Goal: Task Accomplishment & Management: Complete application form

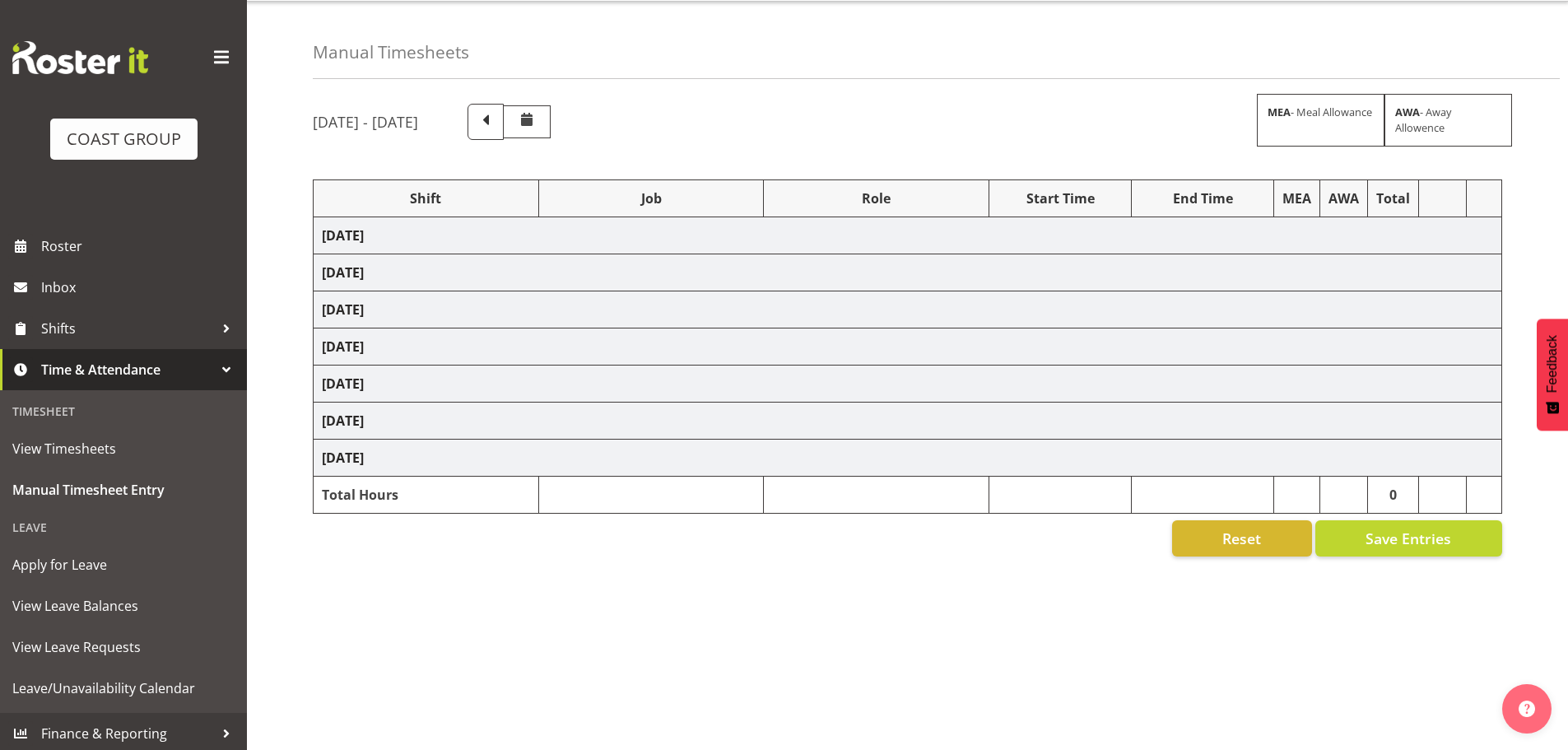
scroll to position [55, 0]
click at [504, 119] on span at bounding box center [486, 122] width 36 height 36
click at [496, 117] on span at bounding box center [486, 120] width 21 height 21
click at [68, 455] on span "View Timesheets" at bounding box center [124, 449] width 222 height 25
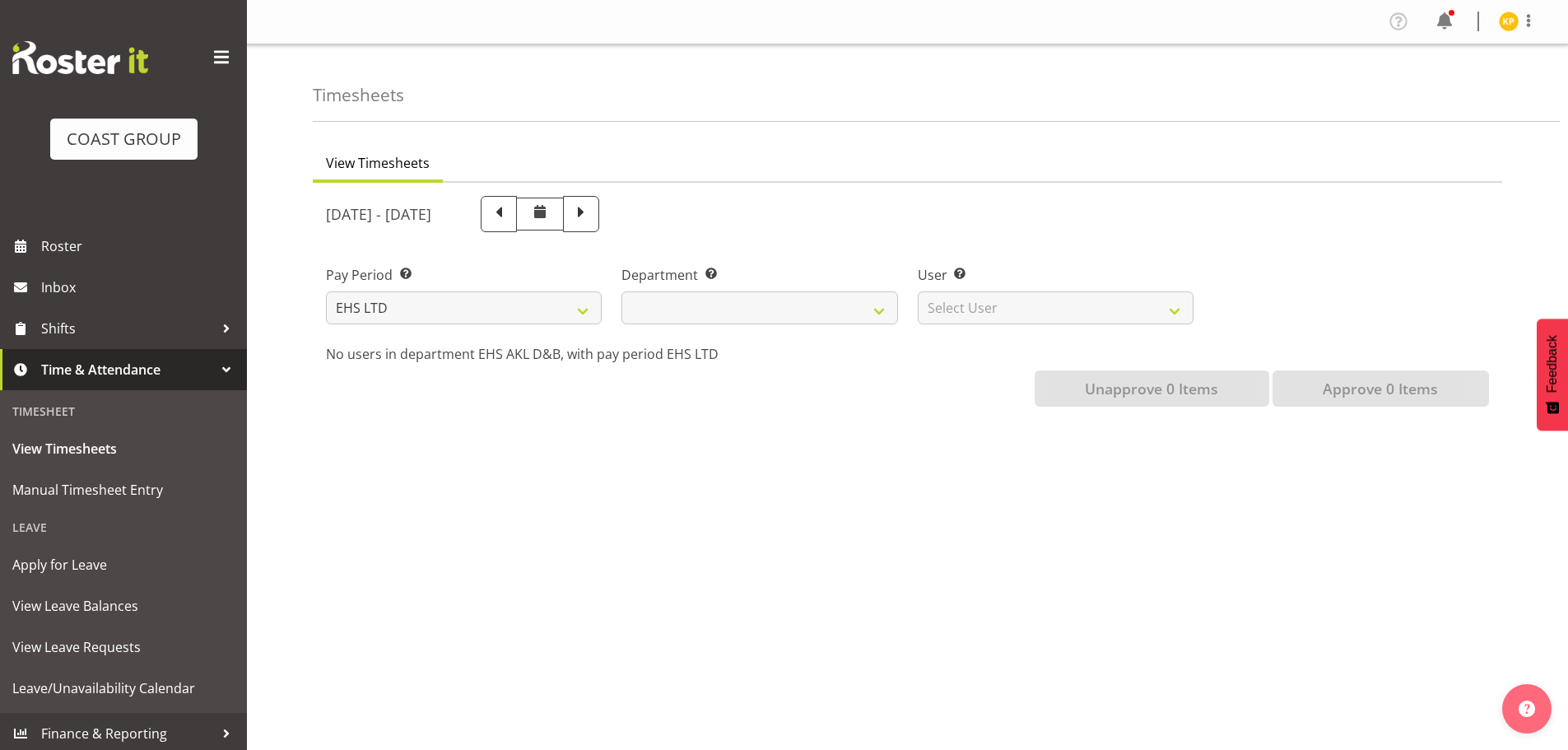
select select
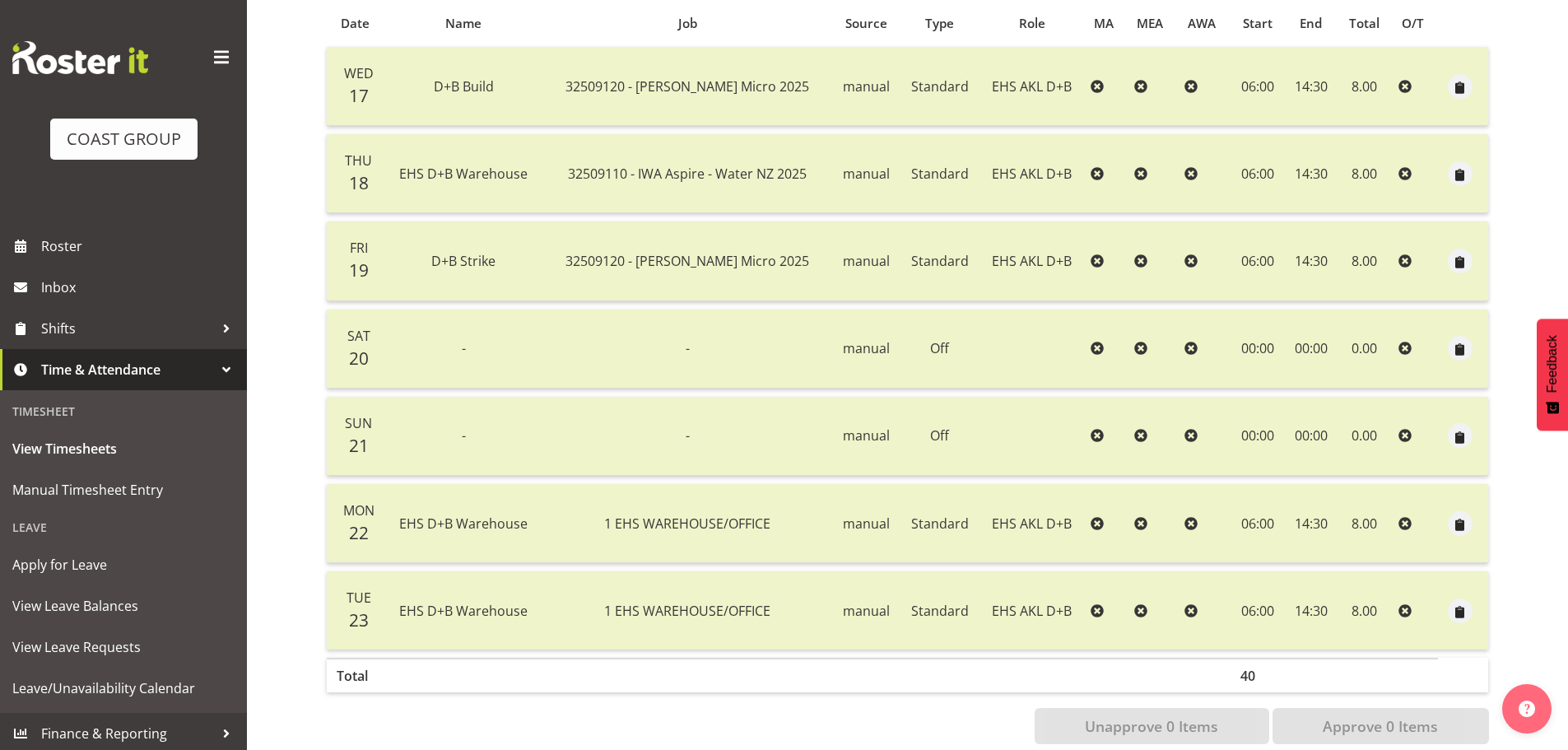
scroll to position [378, 0]
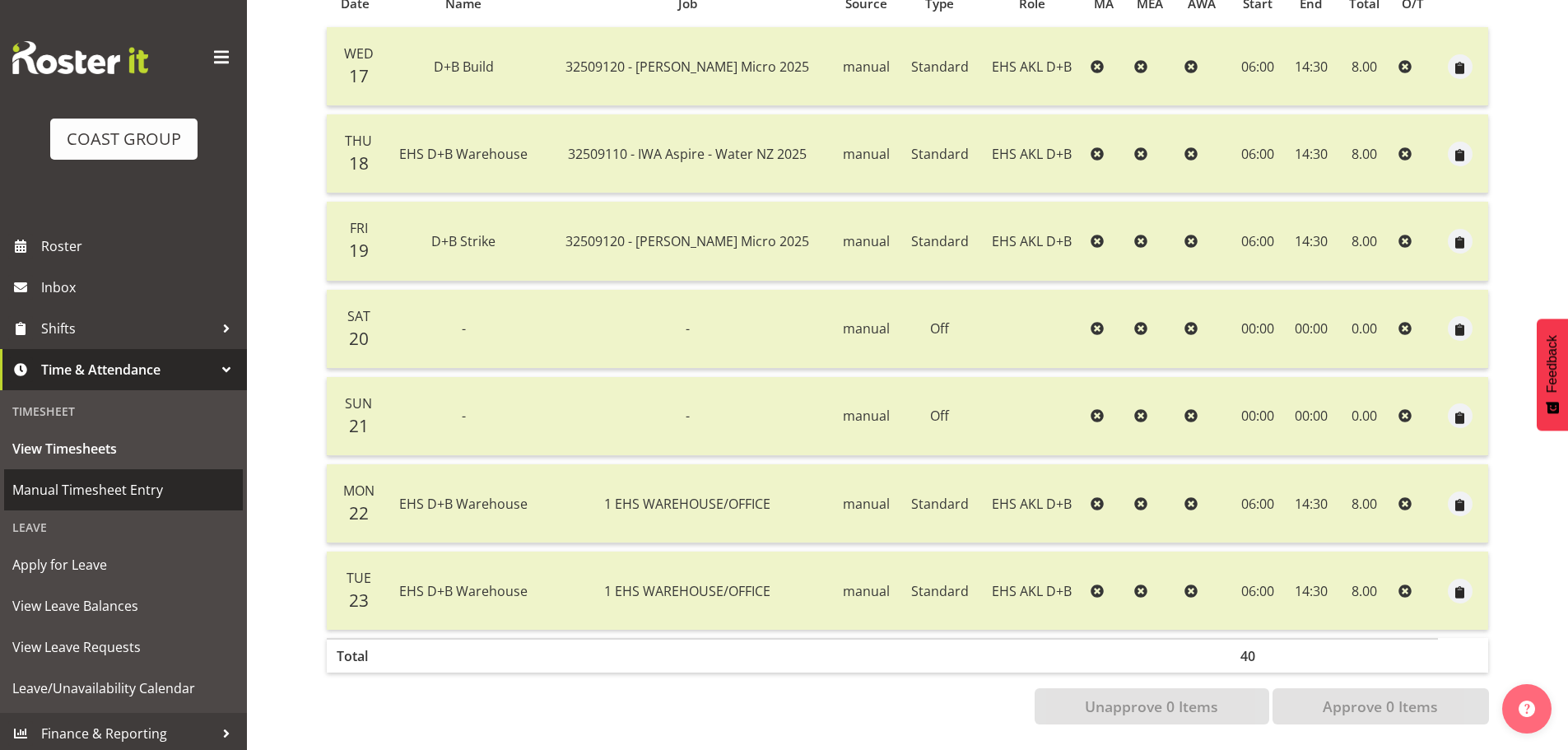
click at [64, 498] on span "Manual Timesheet Entry" at bounding box center [124, 490] width 222 height 25
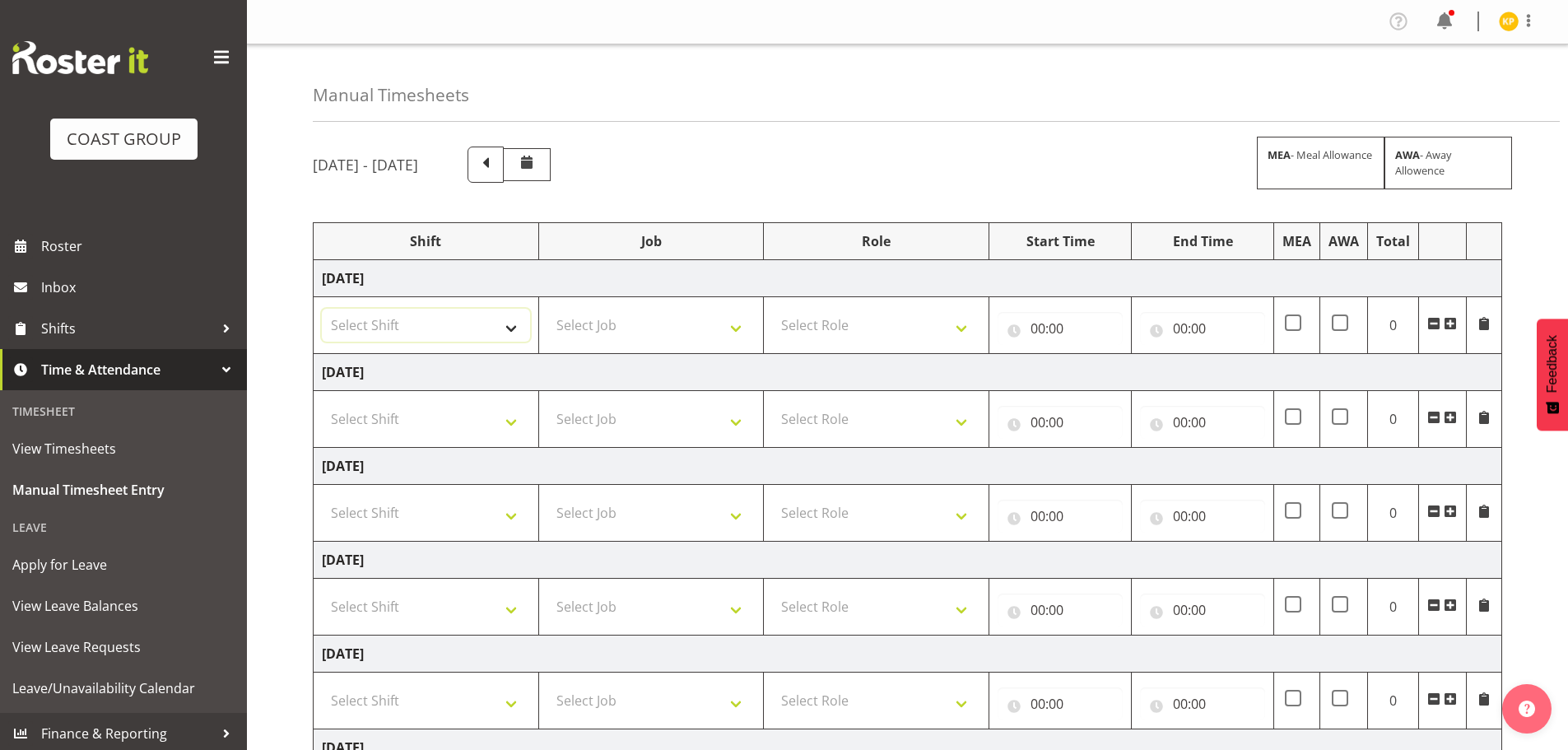
click at [409, 319] on select "Select Shift D+B @ HiNZ D+B Build D+B Build NZACA D+B Build Tech Day OCT 24 D+B…" at bounding box center [426, 325] width 208 height 33
select select "1352"
click at [322, 309] on select "Select Shift D+B @ HiNZ D+B Build D+B Build NZACA D+B Build Tech Day OCT 24 D+B…" at bounding box center [426, 325] width 208 height 33
click at [647, 330] on select "Select Job 1 Carlton Events 1 Carlton Hamilton 1 Carlton Wellington 1 EHS WAREH…" at bounding box center [652, 325] width 208 height 33
click at [548, 309] on select "Select Job 1 Carlton Events 1 Carlton Hamilton 1 Carlton Wellington 1 EHS WAREH…" at bounding box center [652, 325] width 208 height 33
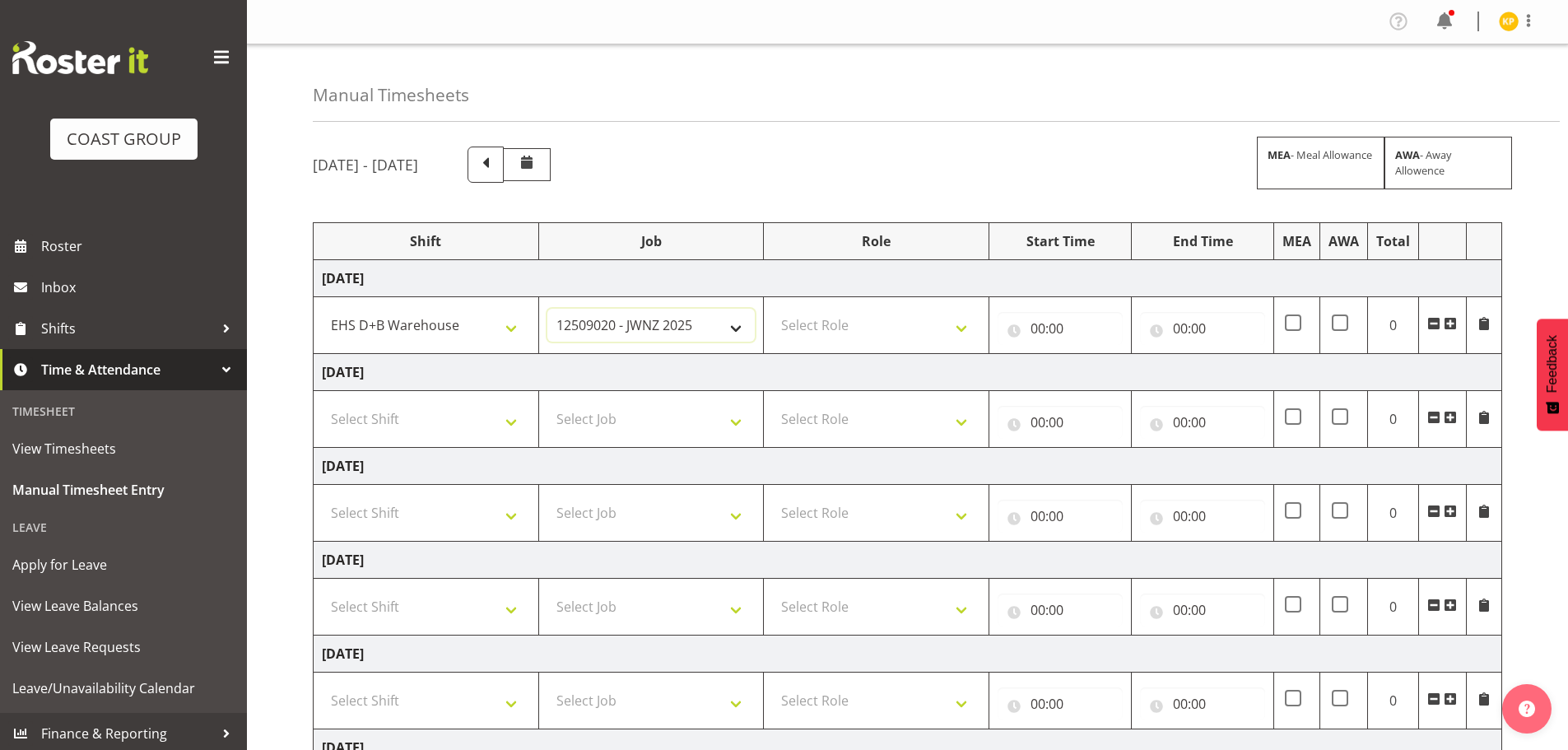
click at [680, 333] on select "1 Carlton Events 1 Carlton Hamilton 1 Carlton Wellington 1 EHS WAREHOUSE/OFFICE…" at bounding box center [652, 325] width 208 height 33
click at [548, 309] on select "1 Carlton Events 1 Carlton Hamilton 1 Carlton Wellington 1 EHS WAREHOUSE/OFFICE…" at bounding box center [652, 325] width 208 height 33
click at [663, 316] on select "1 Carlton Events 1 Carlton Hamilton 1 Carlton Wellington 1 EHS WAREHOUSE/OFFICE…" at bounding box center [652, 325] width 208 height 33
select select "69"
click at [548, 309] on select "1 Carlton Events 1 Carlton Hamilton 1 Carlton Wellington 1 EHS WAREHOUSE/OFFICE…" at bounding box center [652, 325] width 208 height 33
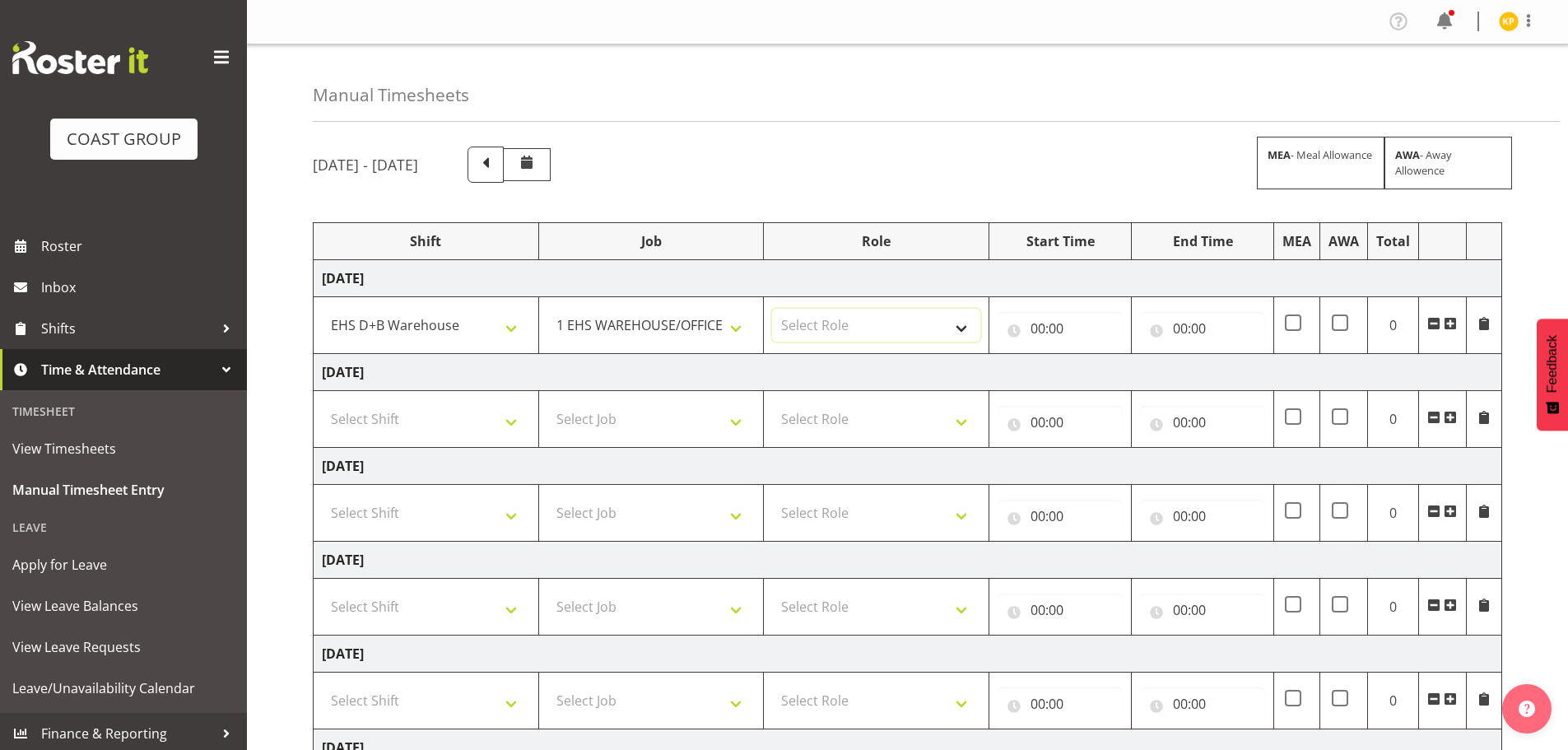
click at [910, 313] on select "Select Role EHS AKL D+B" at bounding box center [876, 325] width 208 height 33
select select "194"
click at [772, 309] on select "Select Role EHS AKL D+B" at bounding box center [876, 325] width 208 height 33
click at [1087, 321] on input "00:00" at bounding box center [1060, 328] width 125 height 33
click at [1113, 371] on select "00 01 02 03 04 05 06 07 08 09 10 11 12 13 14 15 16 17 18 19 20 21 22 23" at bounding box center [1110, 371] width 37 height 33
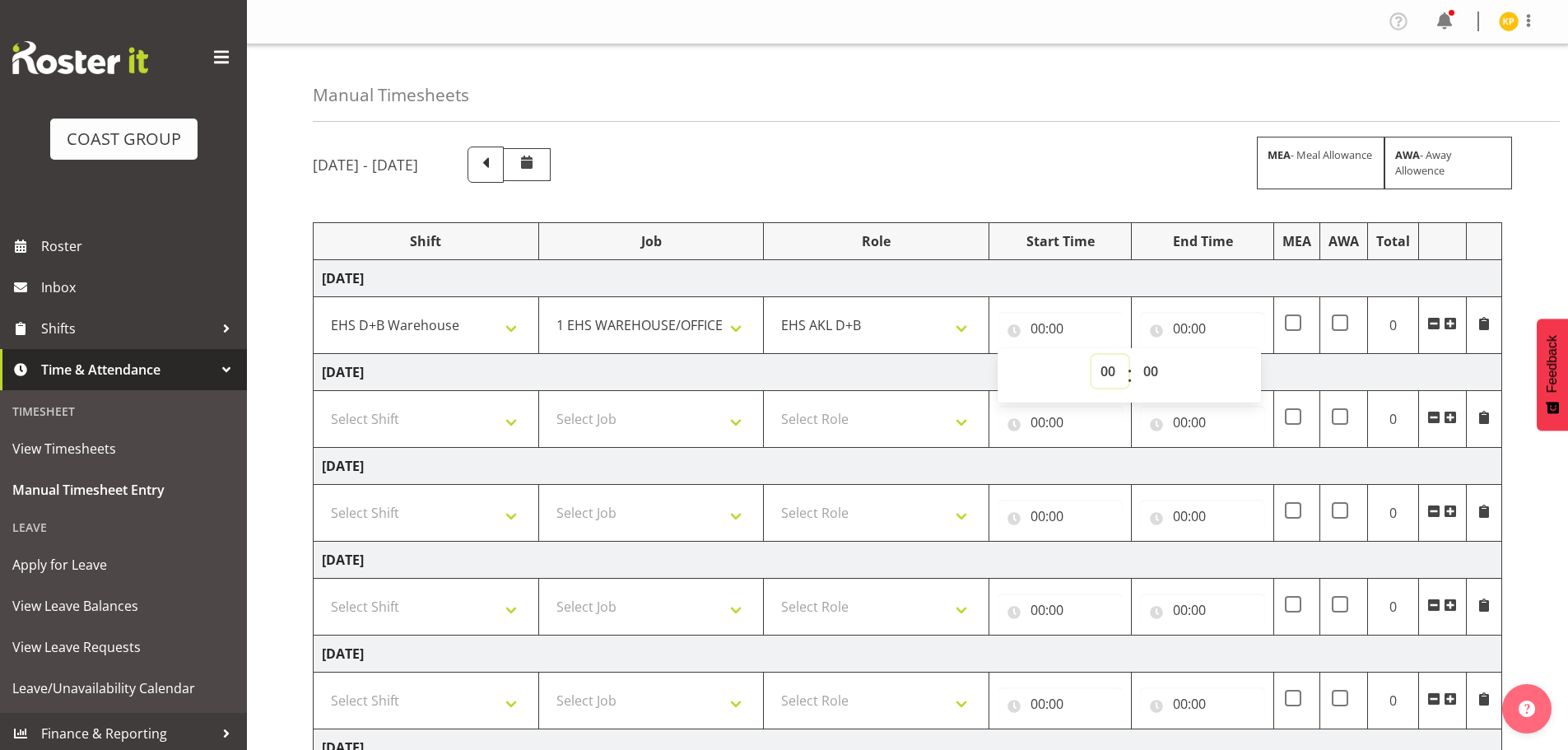
select select "6"
click at [1091, 355] on select "00 01 02 03 04 05 06 07 08 09 10 11 12 13 14 15 16 17 18 19 20 21 22 23" at bounding box center [1110, 371] width 37 height 33
type input "06:00"
click at [1182, 318] on input "00:00" at bounding box center [1202, 328] width 125 height 33
click at [1247, 368] on select "00 01 02 03 04 05 06 07 08 09 10 11 12 13 14 15 16 17 18 19 20 21 22 23" at bounding box center [1253, 371] width 37 height 33
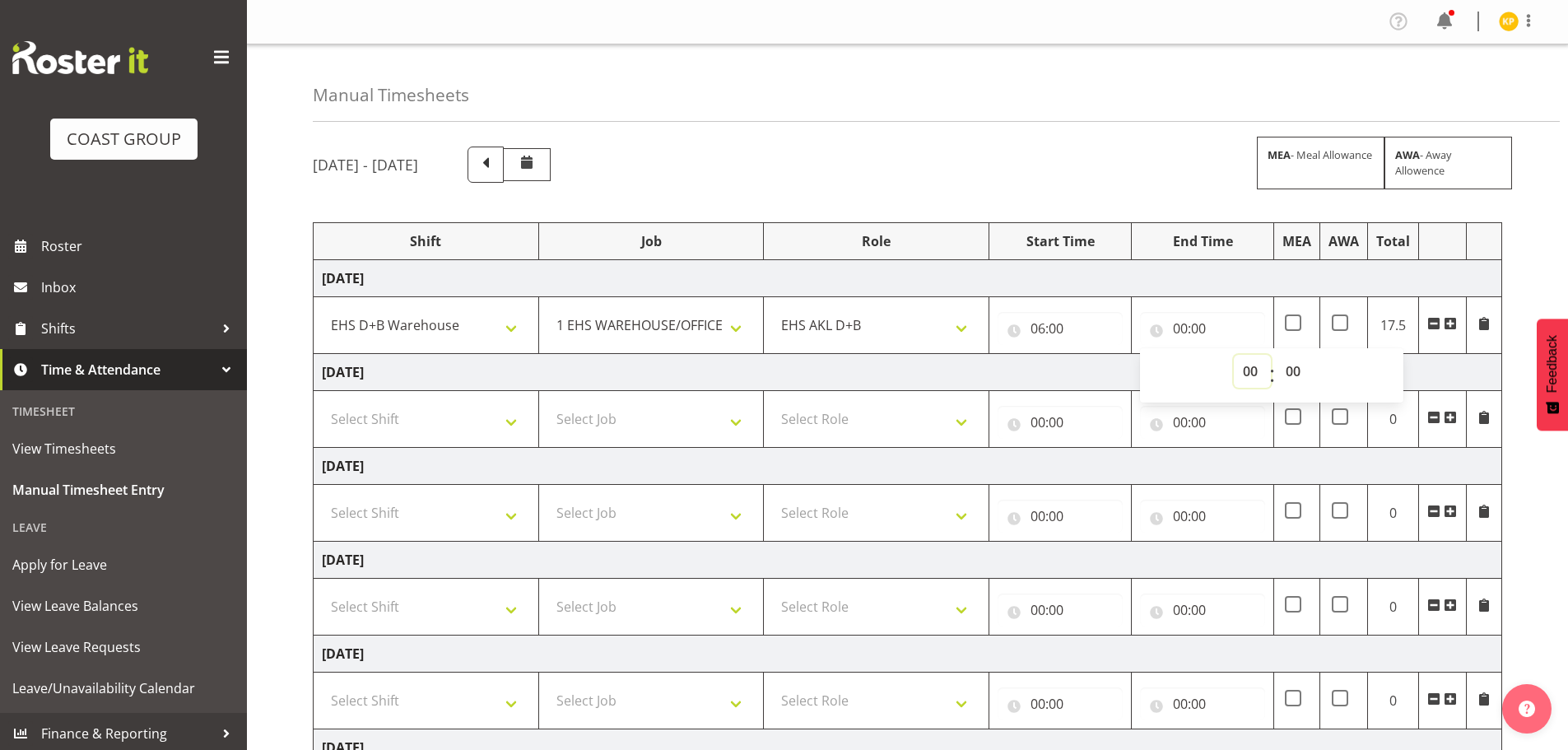
select select "14"
click at [1234, 355] on select "00 01 02 03 04 05 06 07 08 09 10 11 12 13 14 15 16 17 18 19 20 21 22 23" at bounding box center [1253, 371] width 37 height 33
type input "14:00"
click at [1298, 373] on select "00 01 02 03 04 05 06 07 08 09 10 11 12 13 14 15 16 17 18 19 20 21 22 23 24 25 2…" at bounding box center [1296, 371] width 37 height 33
select select "30"
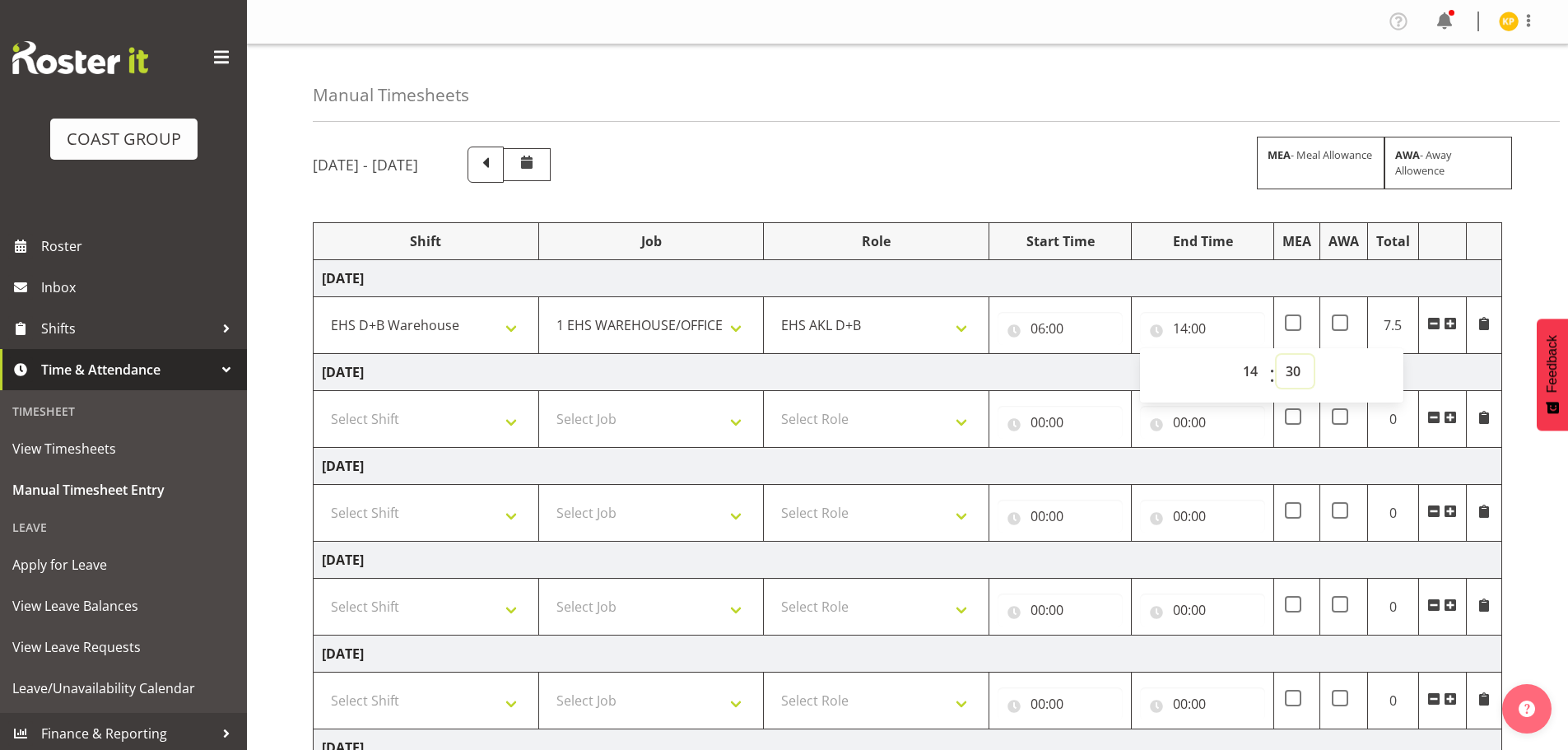
click at [1277, 355] on select "00 01 02 03 04 05 06 07 08 09 10 11 12 13 14 15 16 17 18 19 20 21 22 23 24 25 2…" at bounding box center [1296, 371] width 37 height 33
type input "14:30"
click at [1021, 379] on td "Thursday 25th September 2025" at bounding box center [908, 373] width 1189 height 37
click at [413, 402] on td "Select Shift D+B @ HiNZ D+B Build D+B Build NZACA D+B Build Tech Day OCT 24 D+B…" at bounding box center [427, 420] width 226 height 57
click at [415, 410] on select "Select Shift D+B @ HiNZ D+B Build D+B Build NZACA D+B Build Tech Day OCT 24 D+B…" at bounding box center [426, 419] width 208 height 33
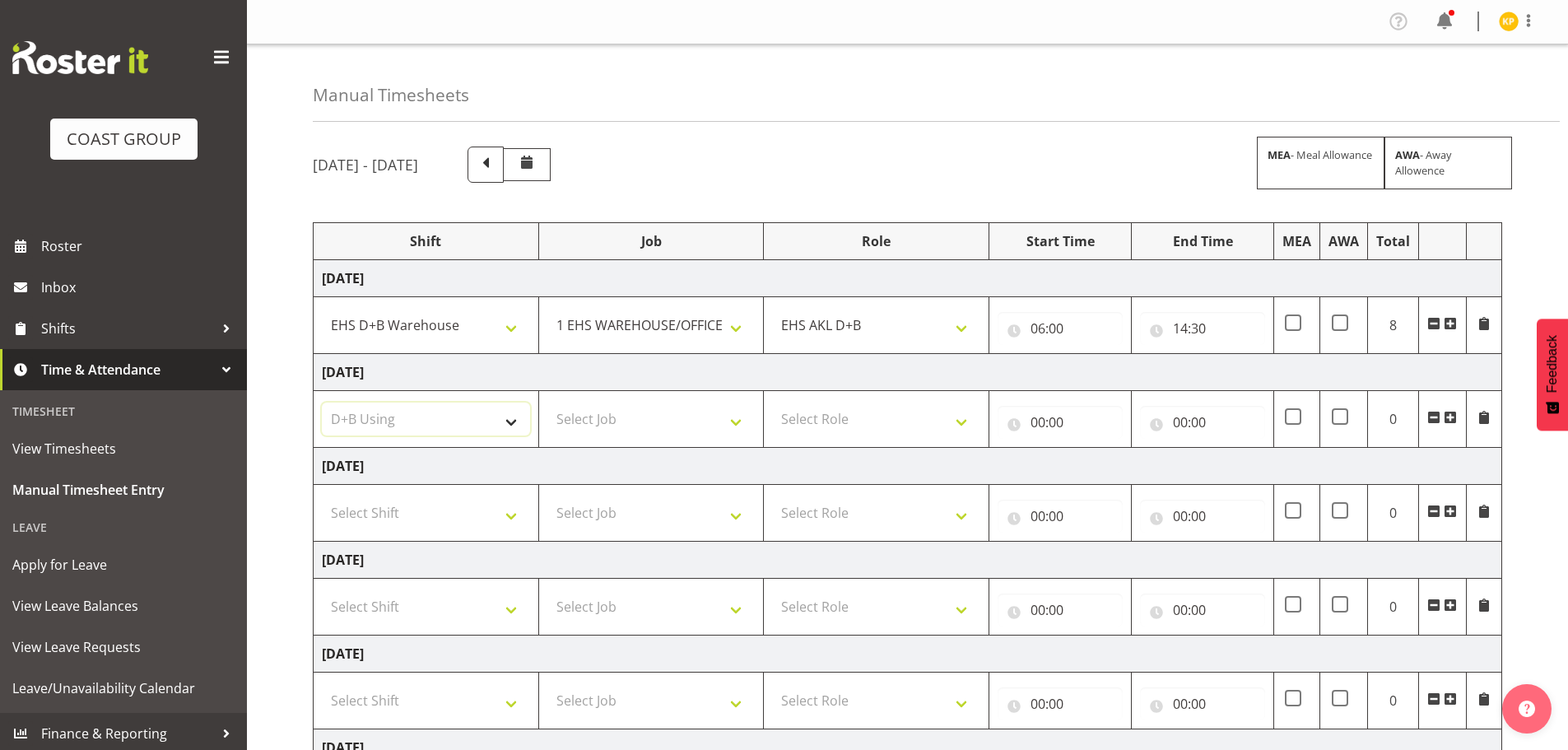
click at [322, 403] on select "Select Shift D+B @ HiNZ D+B Build D+B Build NZACA D+B Build Tech Day OCT 24 D+B…" at bounding box center [426, 419] width 208 height 33
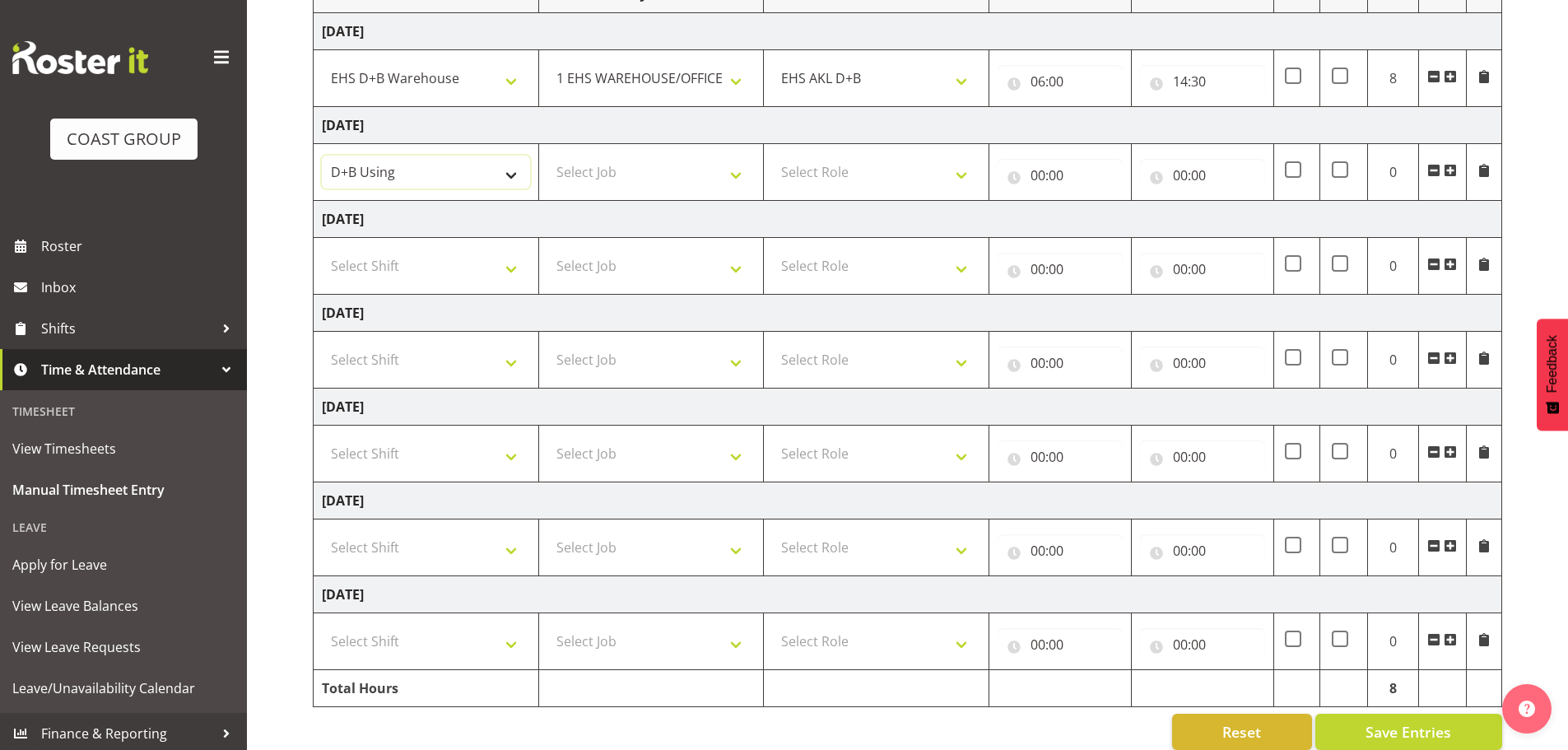
click at [445, 159] on select "D+B @ HiNZ D+B Build D+B Build NZACA D+B Build Tech Day OCT 24 D+B Load NZACA D…" at bounding box center [426, 172] width 208 height 33
select select "1352"
click at [322, 156] on select "D+B @ HiNZ D+B Build D+B Build NZACA D+B Build Tech Day OCT 24 D+B Load NZACA D…" at bounding box center [426, 172] width 208 height 33
click at [584, 157] on select "Select Job 1 Carlton Events 1 Carlton Hamilton 1 Carlton Wellington 1 EHS WAREH…" at bounding box center [652, 172] width 208 height 33
select select "69"
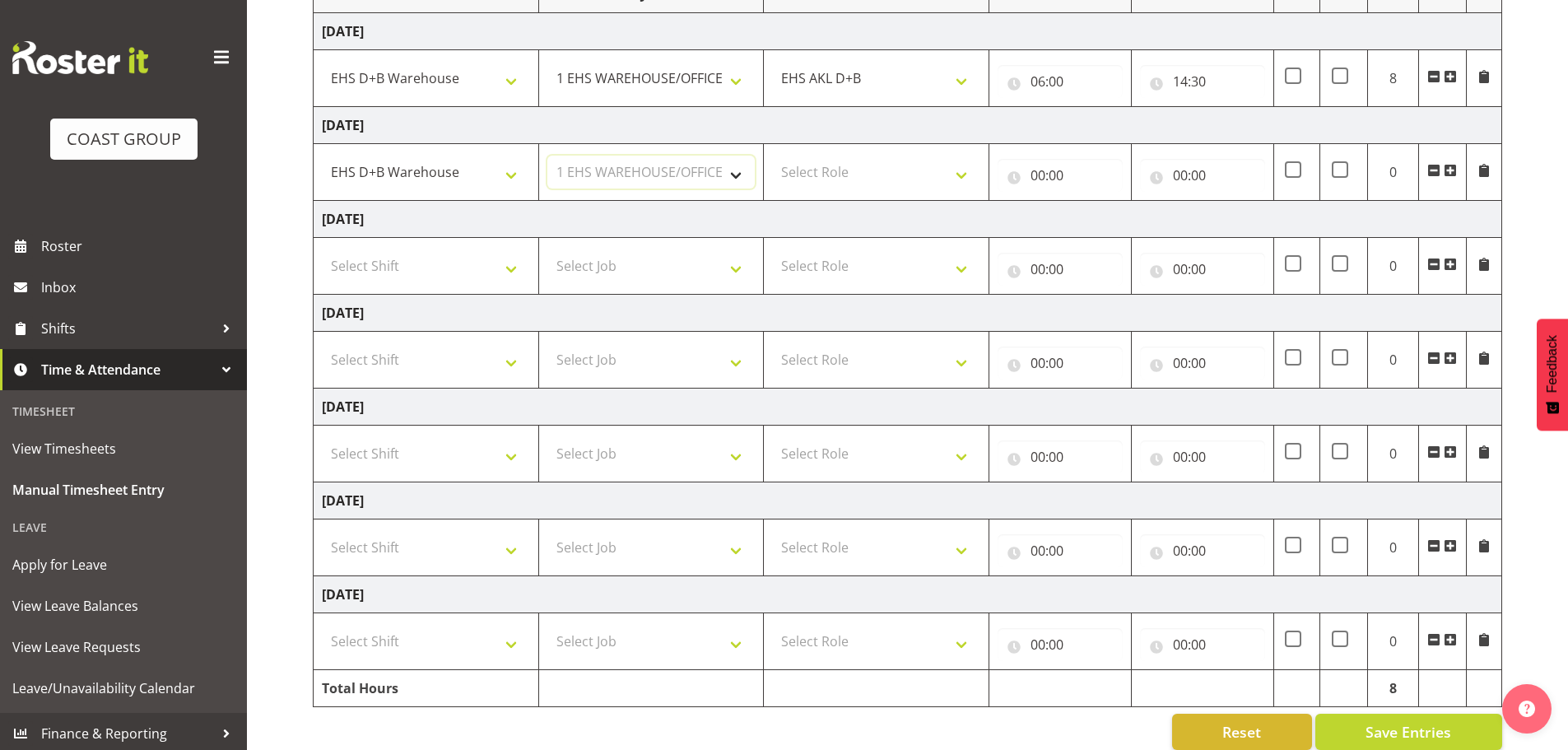
click at [548, 156] on select "Select Job 1 Carlton Events 1 Carlton Hamilton 1 Carlton Wellington 1 EHS WAREH…" at bounding box center [652, 172] width 208 height 33
click at [897, 177] on select "Select Role EHS AKL D+B" at bounding box center [876, 172] width 208 height 33
select select "194"
click at [772, 156] on select "Select Role EHS AKL D+B" at bounding box center [876, 172] width 208 height 33
click at [1080, 171] on input "00:00" at bounding box center [1060, 175] width 125 height 33
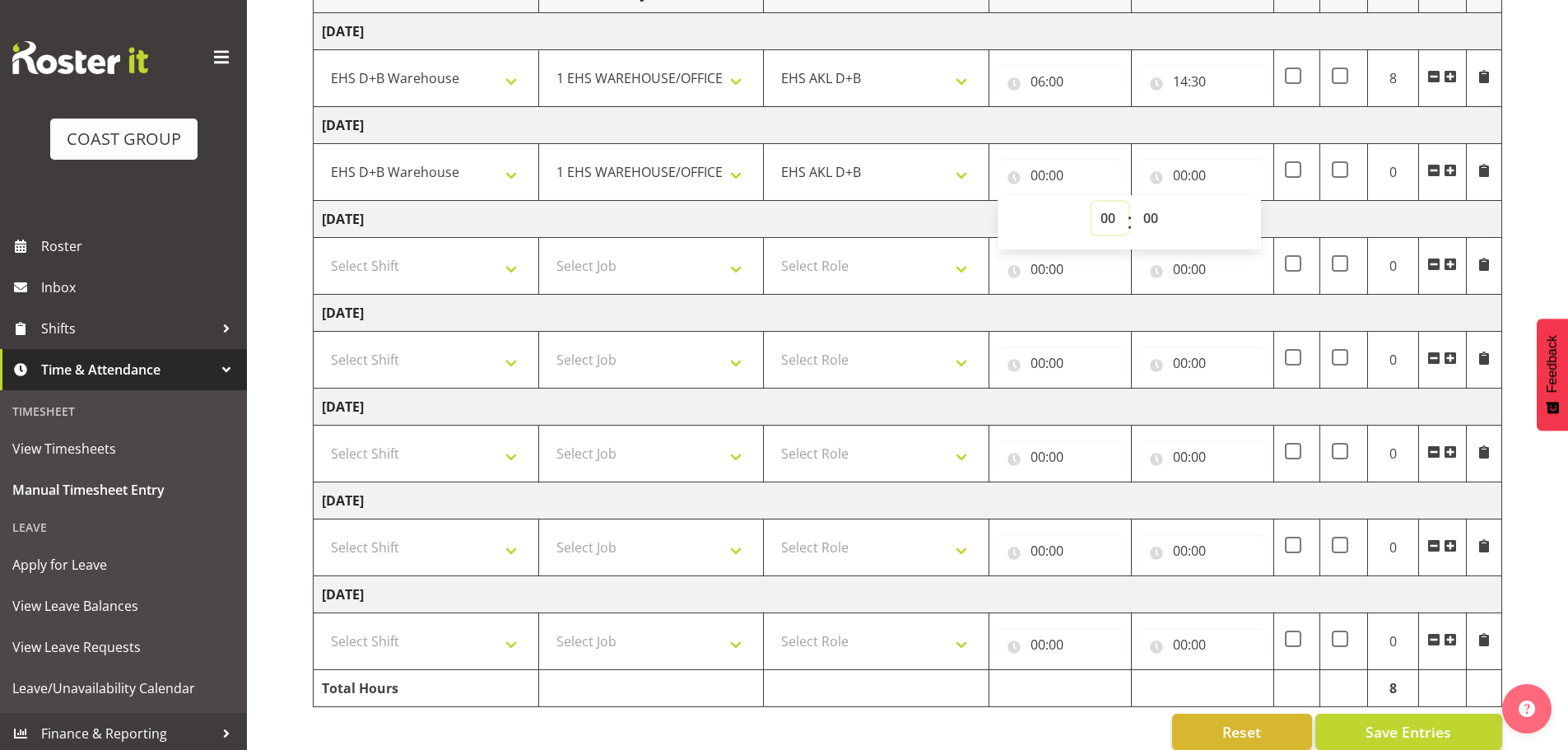
click at [1112, 214] on select "00 01 02 03 04 05 06 07 08 09 10 11 12 13 14 15 16 17 18 19 20 21 22 23" at bounding box center [1110, 218] width 37 height 33
select select "6"
click at [1091, 202] on select "00 01 02 03 04 05 06 07 08 09 10 11 12 13 14 15 16 17 18 19 20 21 22 23" at bounding box center [1110, 218] width 37 height 33
type input "06:00"
click at [1196, 177] on input "00:00" at bounding box center [1202, 175] width 125 height 33
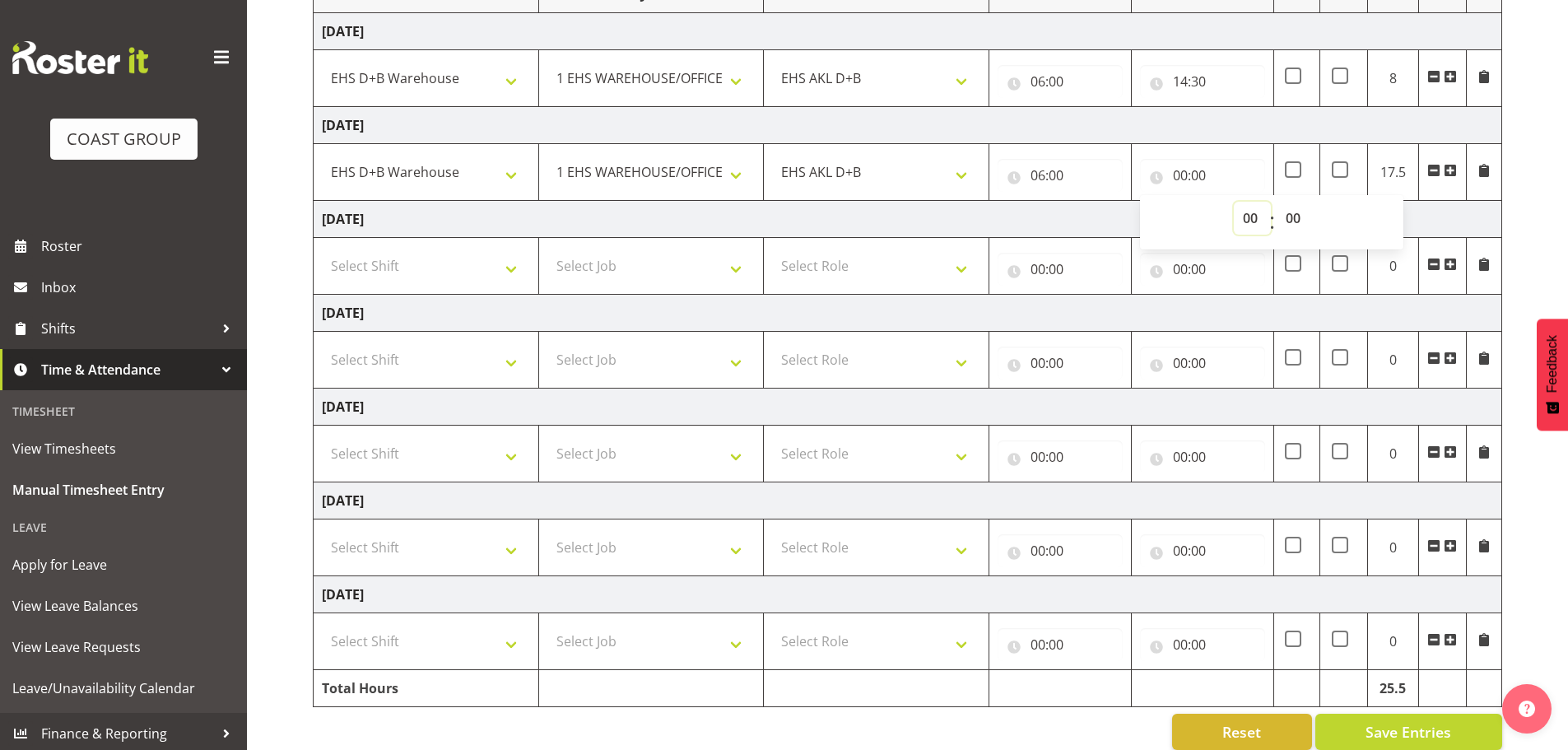
click at [1250, 225] on select "00 01 02 03 04 05 06 07 08 09 10 11 12 13 14 15 16 17 18 19 20 21 22 23" at bounding box center [1253, 218] width 37 height 33
select select "14"
click at [1234, 202] on select "00 01 02 03 04 05 06 07 08 09 10 11 12 13 14 15 16 17 18 19 20 21 22 23" at bounding box center [1253, 218] width 37 height 33
type input "14:00"
click at [1299, 216] on select "00 01 02 03 04 05 06 07 08 09 10 11 12 13 14 15 16 17 18 19 20 21 22 23 24 25 2…" at bounding box center [1296, 218] width 37 height 33
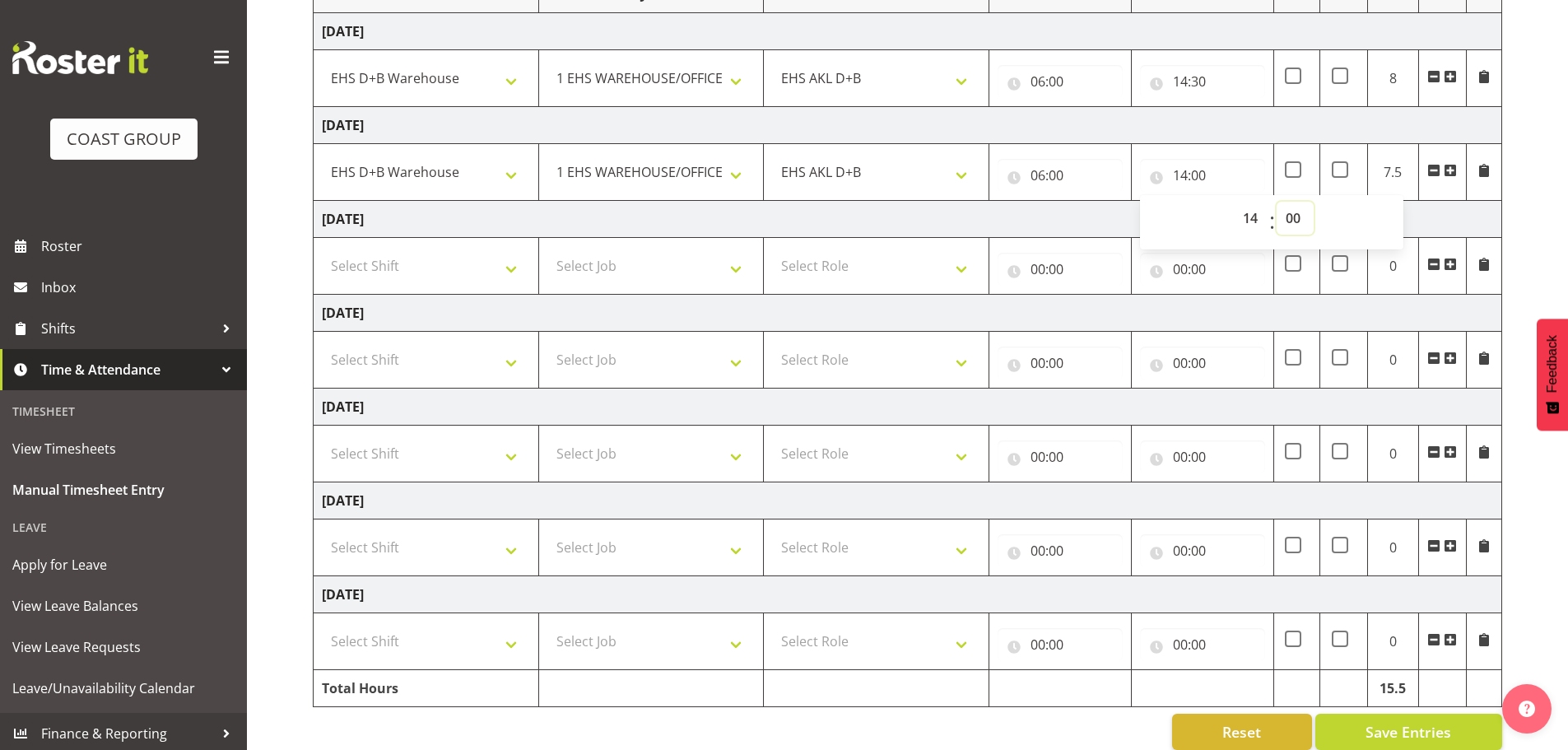
select select "30"
click at [1277, 202] on select "00 01 02 03 04 05 06 07 08 09 10 11 12 13 14 15 16 17 18 19 20 21 22 23 24 25 2…" at bounding box center [1296, 218] width 37 height 33
type input "14:30"
click at [742, 317] on td "Saturday 27th September 2025" at bounding box center [908, 313] width 1189 height 37
click at [387, 362] on select "Select Shift D+B @ HiNZ D+B Build D+B Build NZACA D+B Build Tech Day OCT 24 D+B…" at bounding box center [426, 359] width 208 height 33
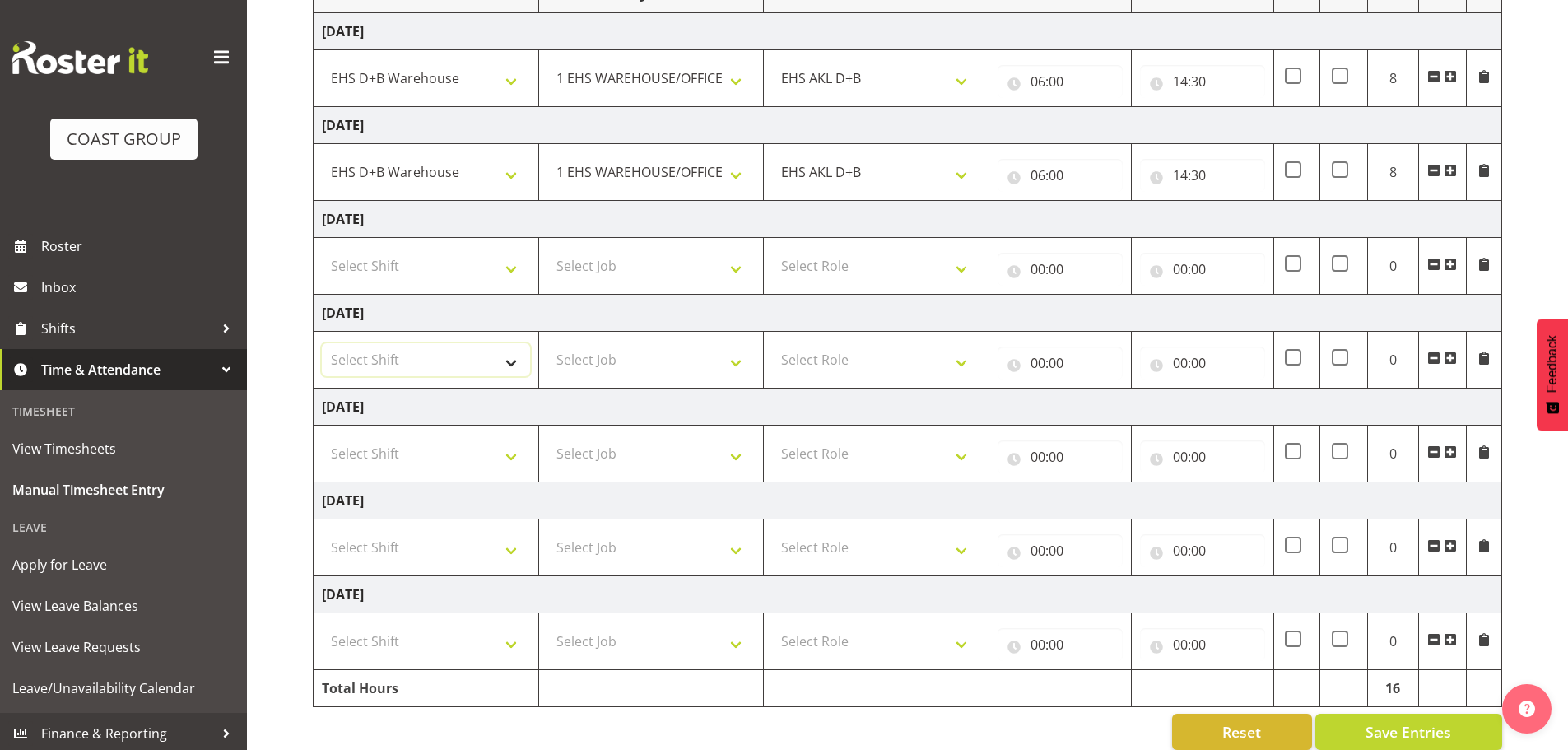
select select "24997"
click at [322, 343] on select "Select Shift D+B @ HiNZ D+B Build D+B Build NZACA D+B Build Tech Day OCT 24 D+B…" at bounding box center [426, 359] width 208 height 33
click at [650, 350] on select "Select Job 1 Carlton Events 1 Carlton Hamilton 1 Carlton Wellington 1 EHS WAREH…" at bounding box center [652, 359] width 208 height 33
click at [548, 343] on select "Select Job 1 Carlton Events 1 Carlton Hamilton 1 Carlton Wellington 1 EHS WAREH…" at bounding box center [652, 359] width 208 height 33
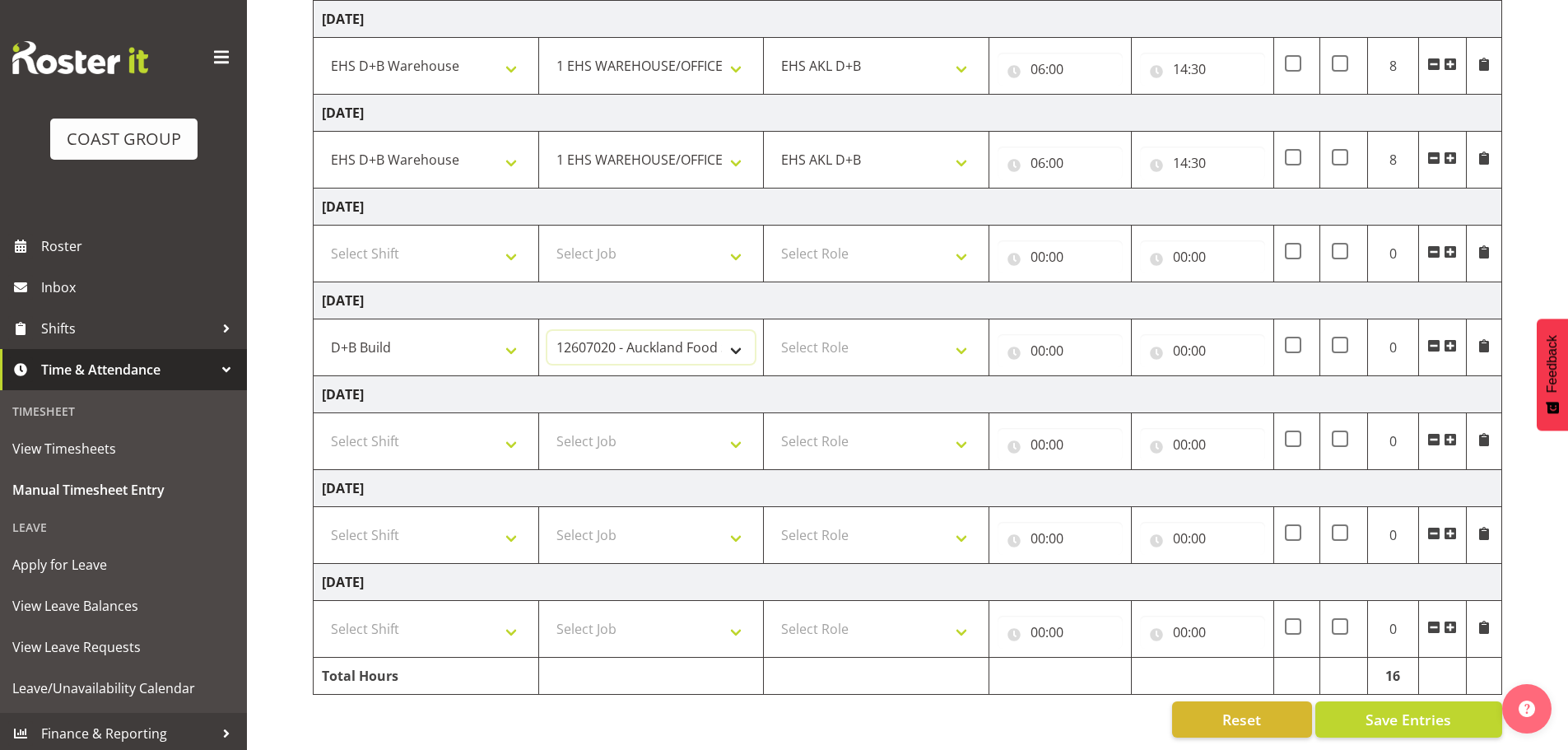
click at [641, 331] on select "1 Carlton Events 1 Carlton Hamilton 1 Carlton Wellington 1 EHS WAREHOUSE/OFFICE…" at bounding box center [652, 347] width 208 height 33
select select "9028"
click at [548, 331] on select "1 Carlton Events 1 Carlton Hamilton 1 Carlton Wellington 1 EHS WAREHOUSE/OFFICE…" at bounding box center [652, 347] width 208 height 33
click at [917, 342] on select "Select Role EHS AKL D+B" at bounding box center [876, 347] width 208 height 33
select select "194"
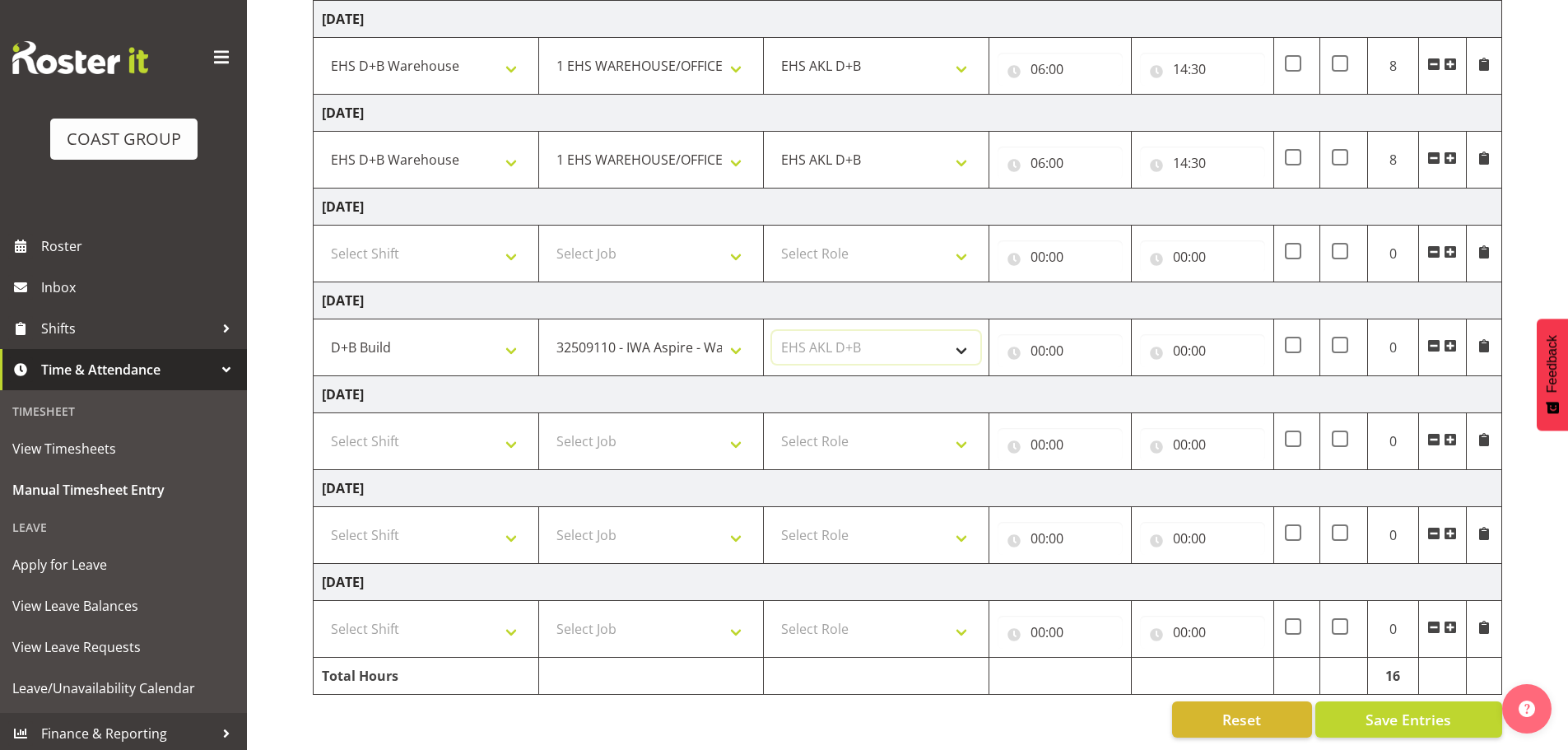
click at [772, 331] on select "Select Role EHS AKL D+B" at bounding box center [876, 347] width 208 height 33
click at [1066, 342] on input "00:00" at bounding box center [1060, 351] width 125 height 33
click at [1098, 383] on select "00 01 02 03 04 05 06 07 08 09 10 11 12 13 14 15 16 17 18 19 20 21 22 23" at bounding box center [1110, 393] width 37 height 33
select select "13"
click at [1091, 377] on select "00 01 02 03 04 05 06 07 08 09 10 11 12 13 14 15 16 17 18 19 20 21 22 23" at bounding box center [1110, 393] width 37 height 33
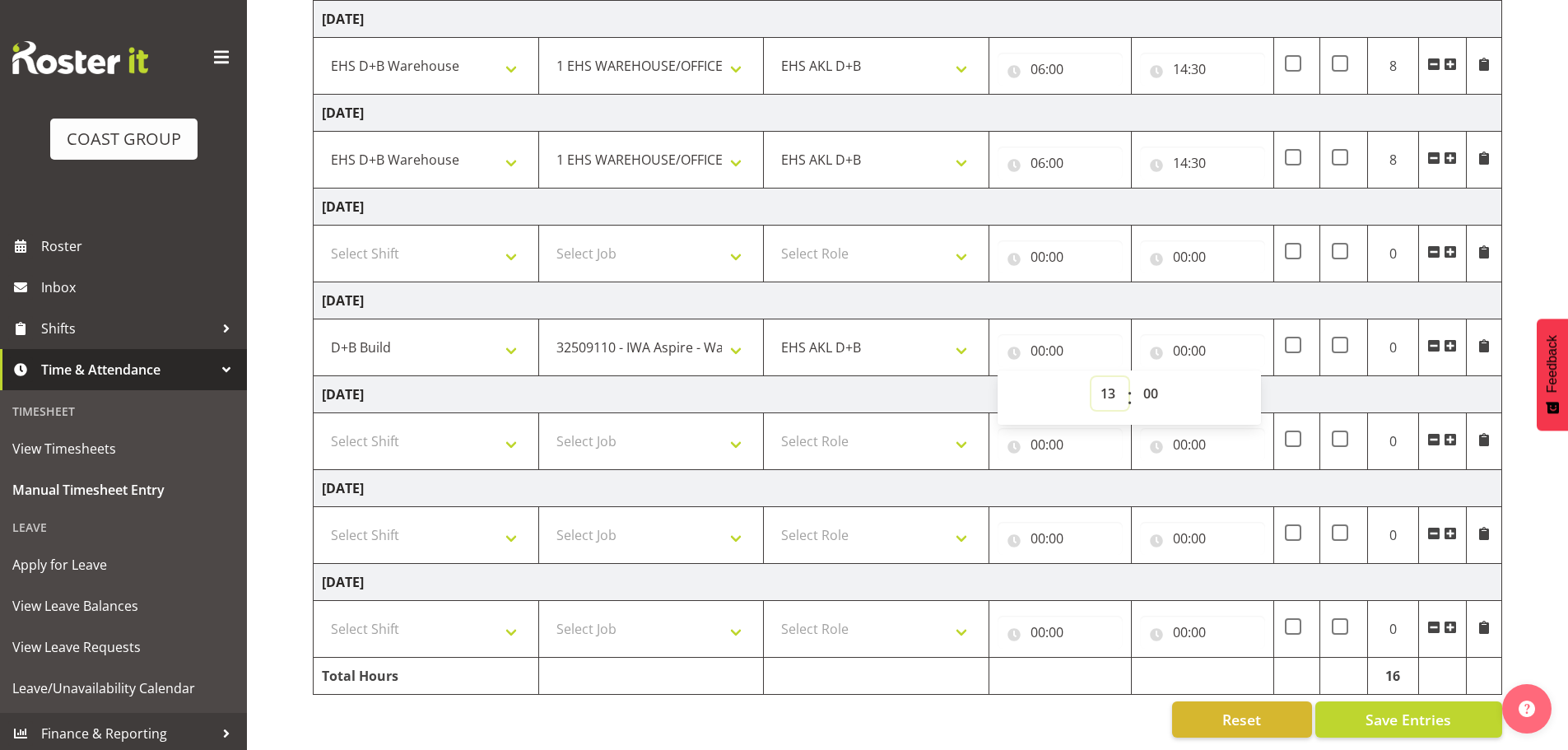
type input "13:00"
click at [1181, 335] on input "00:00" at bounding box center [1202, 351] width 125 height 33
click at [1247, 383] on select "00 01 02 03 04 05 06 07 08 09 10 11 12 13 14 15 16 17 18 19 20 21 22 23" at bounding box center [1253, 393] width 37 height 33
select select "17"
click at [1234, 377] on select "00 01 02 03 04 05 06 07 08 09 10 11 12 13 14 15 16 17 18 19 20 21 22 23" at bounding box center [1253, 393] width 37 height 33
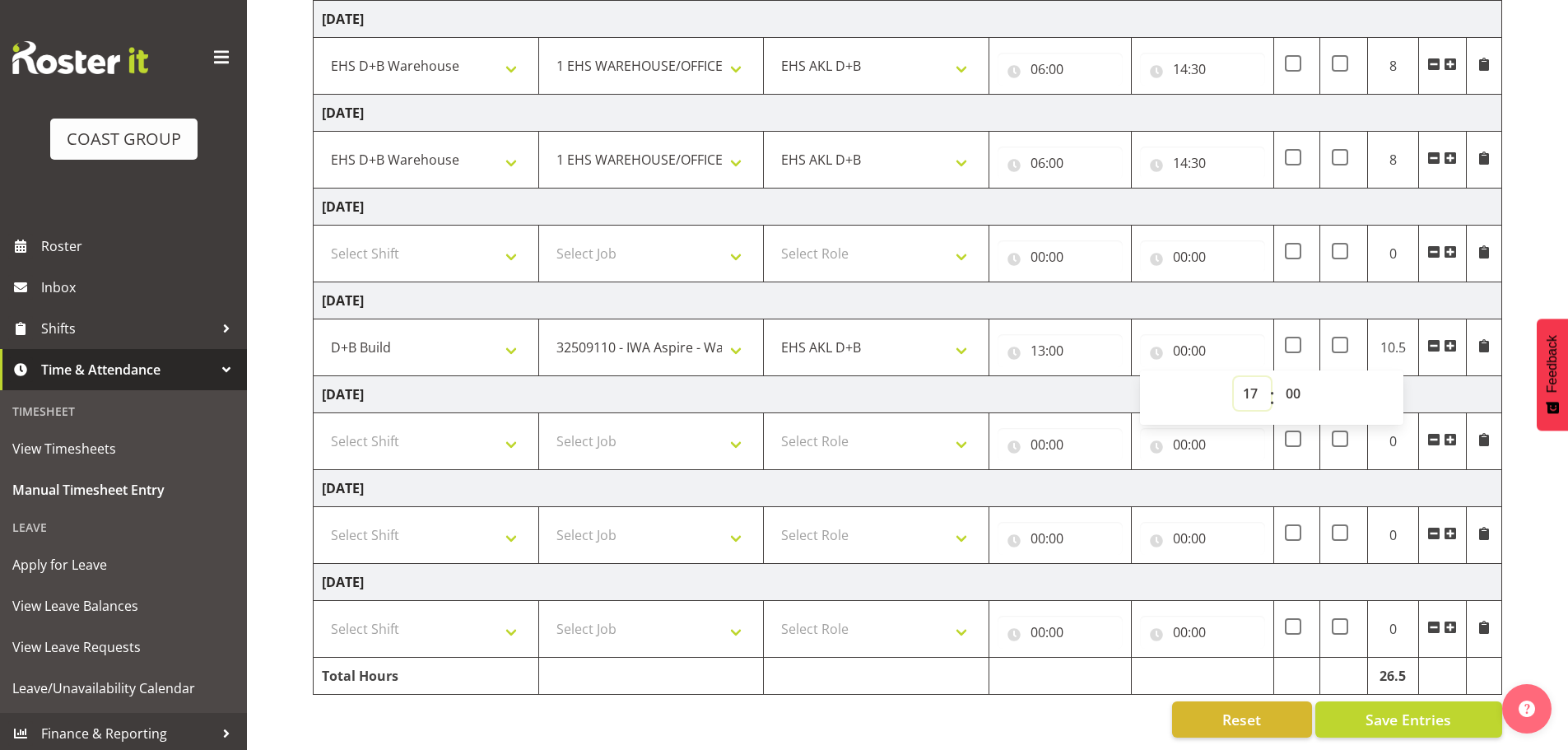
type input "17:00"
click at [1214, 288] on td "Saturday 27th September 2025" at bounding box center [908, 302] width 1189 height 37
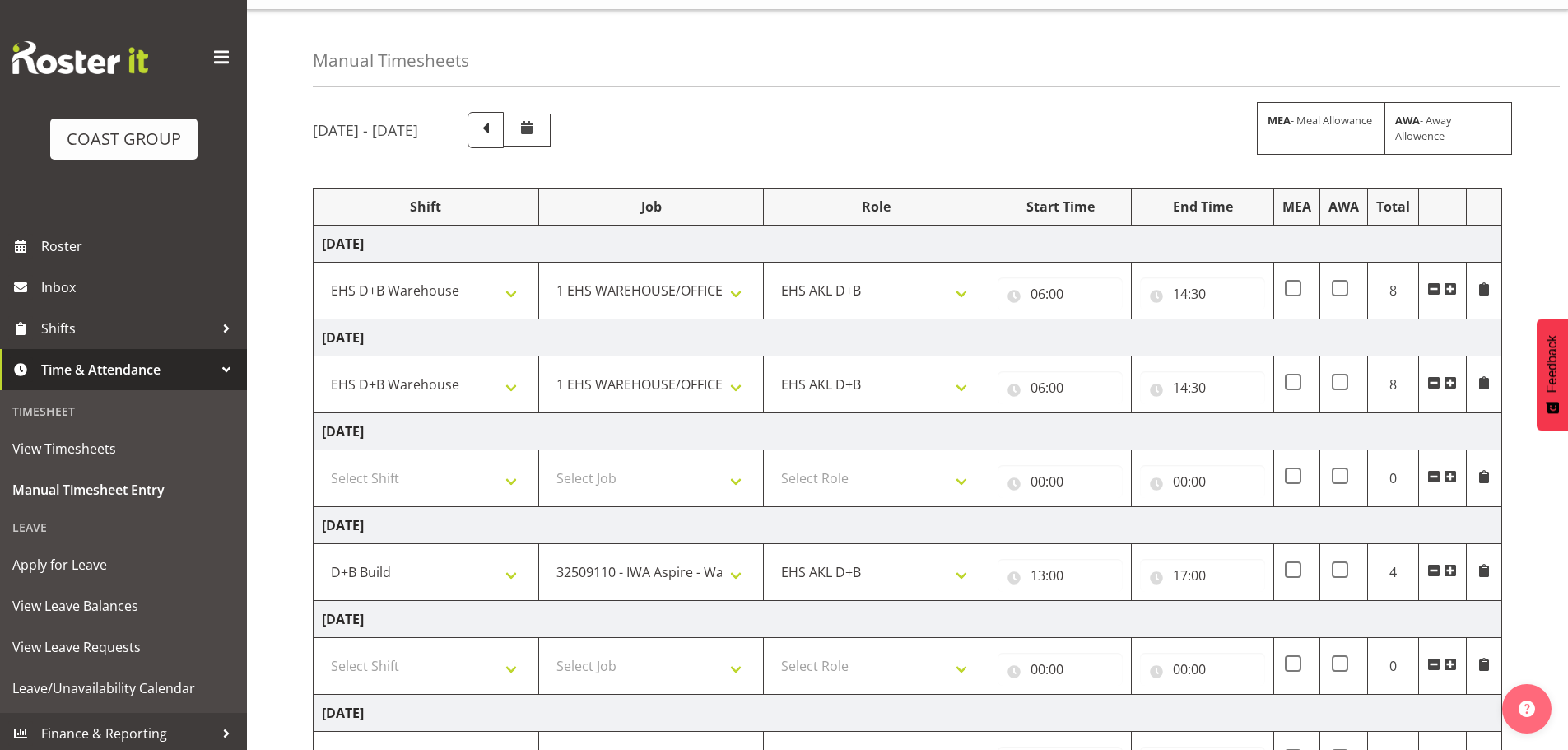
scroll to position [25, 0]
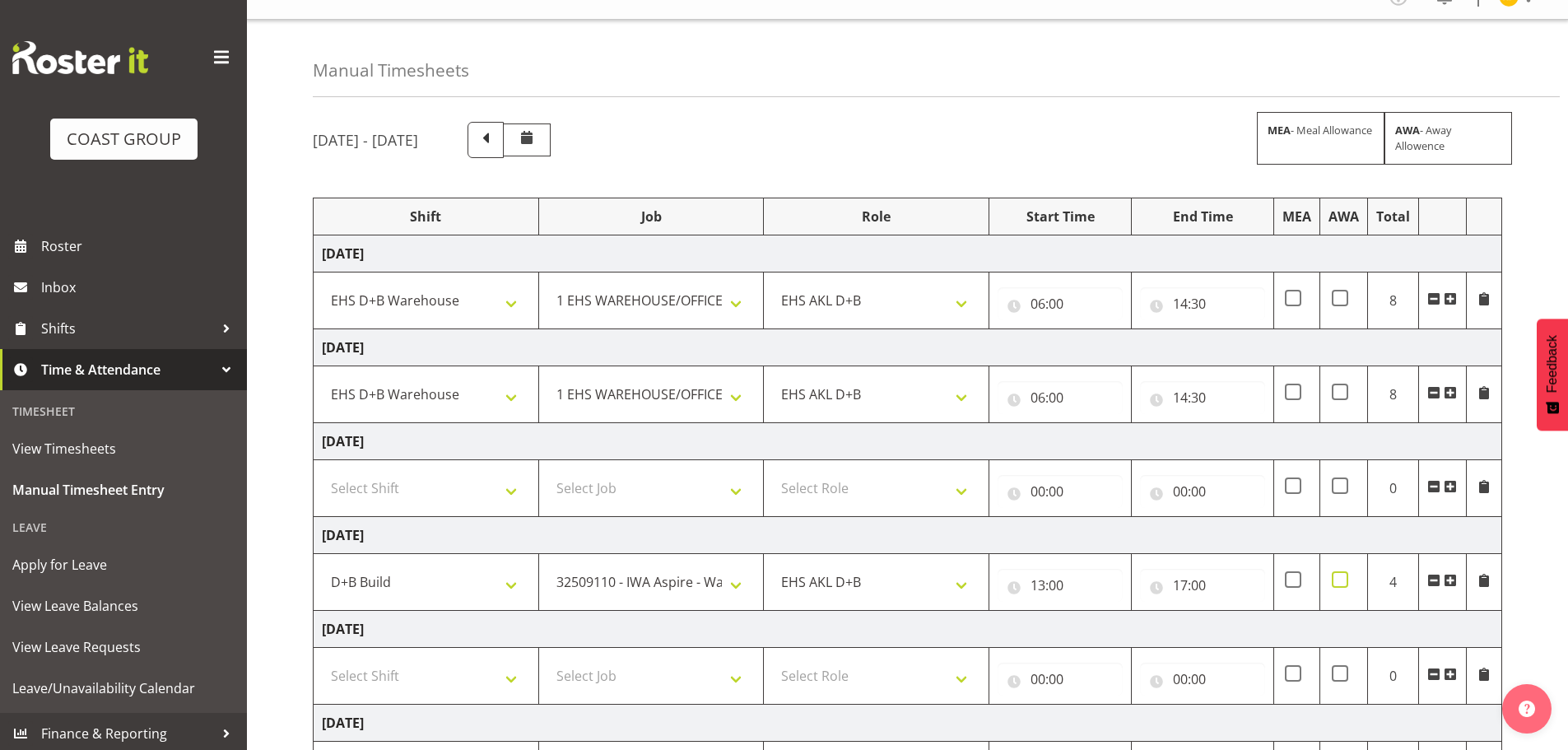
click at [1347, 583] on span at bounding box center [1340, 579] width 17 height 17
click at [1343, 583] on input "checkbox" at bounding box center [1338, 580] width 11 height 11
checkbox input "true"
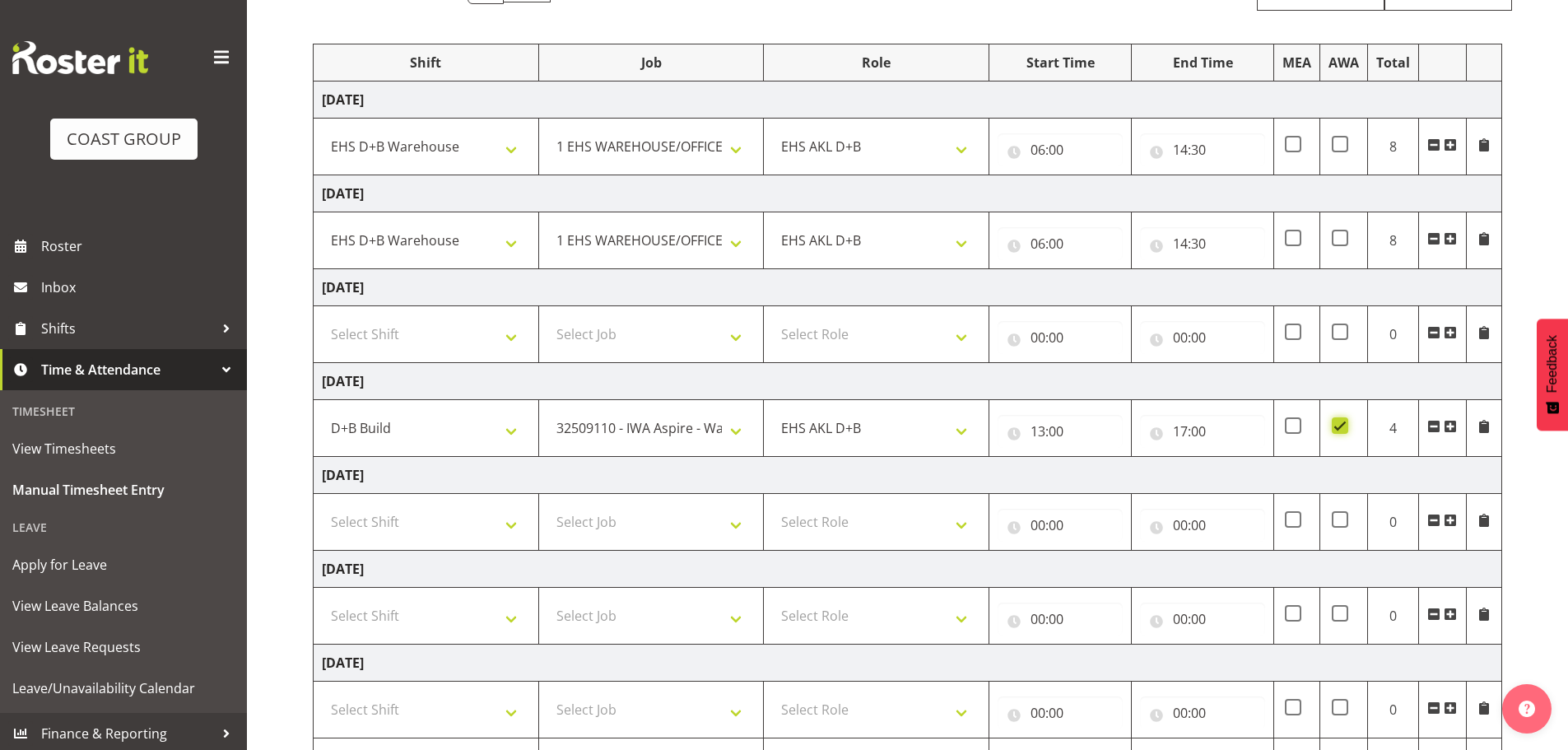
scroll to position [190, 0]
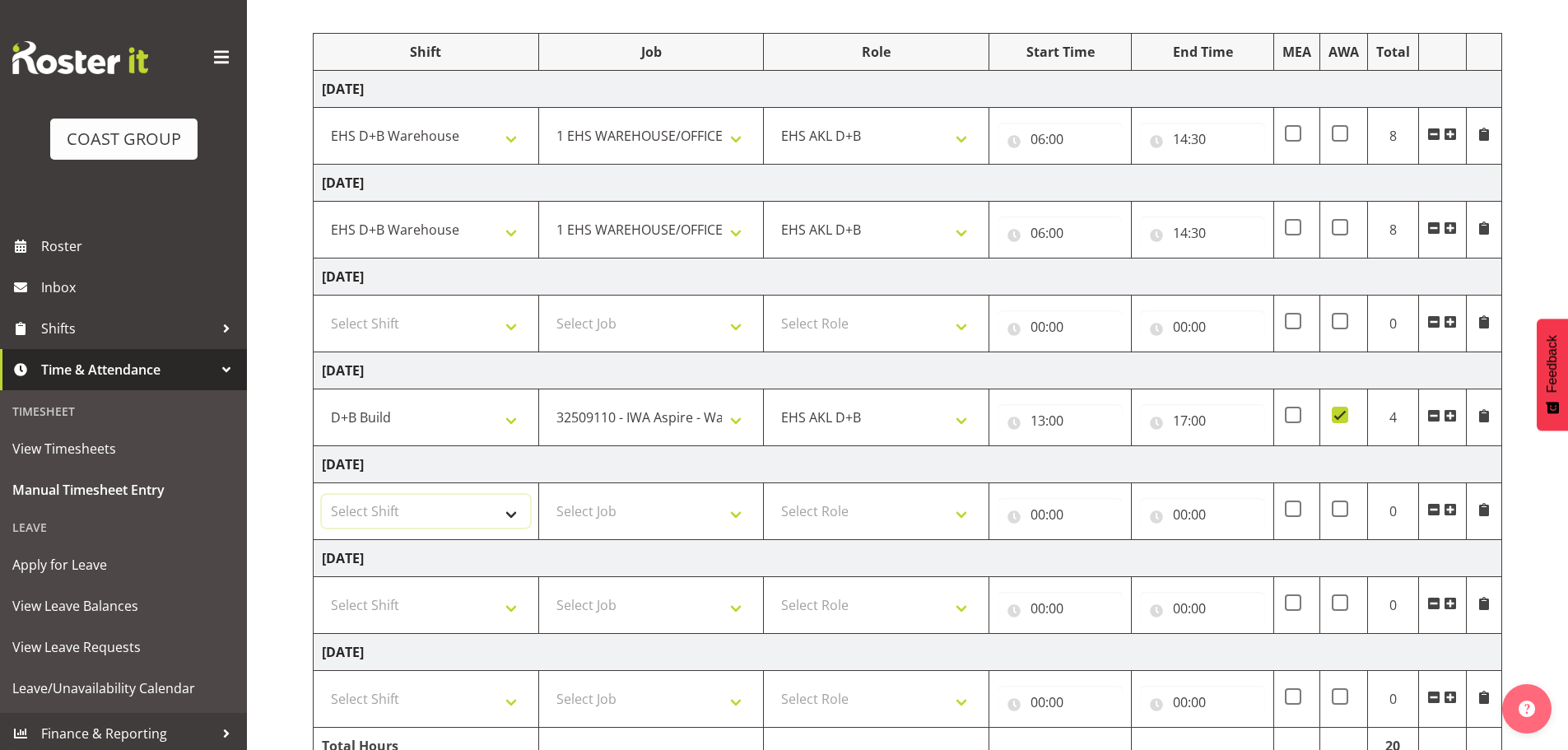
click at [444, 514] on select "Select Shift D+B @ HiNZ D+B Build D+B Build NZACA D+B Build Tech Day OCT 24 D+B…" at bounding box center [426, 511] width 208 height 33
select select "24997"
click at [322, 495] on select "Select Shift D+B @ HiNZ D+B Build D+B Build NZACA D+B Build Tech Day OCT 24 D+B…" at bounding box center [426, 511] width 208 height 33
click at [672, 511] on select "Select Job 1 Carlton Events 1 Carlton Hamilton 1 Carlton Wellington 1 EHS WAREH…" at bounding box center [652, 511] width 208 height 33
click at [548, 495] on select "Select Job 1 Carlton Events 1 Carlton Hamilton 1 Carlton Wellington 1 EHS WAREH…" at bounding box center [652, 511] width 208 height 33
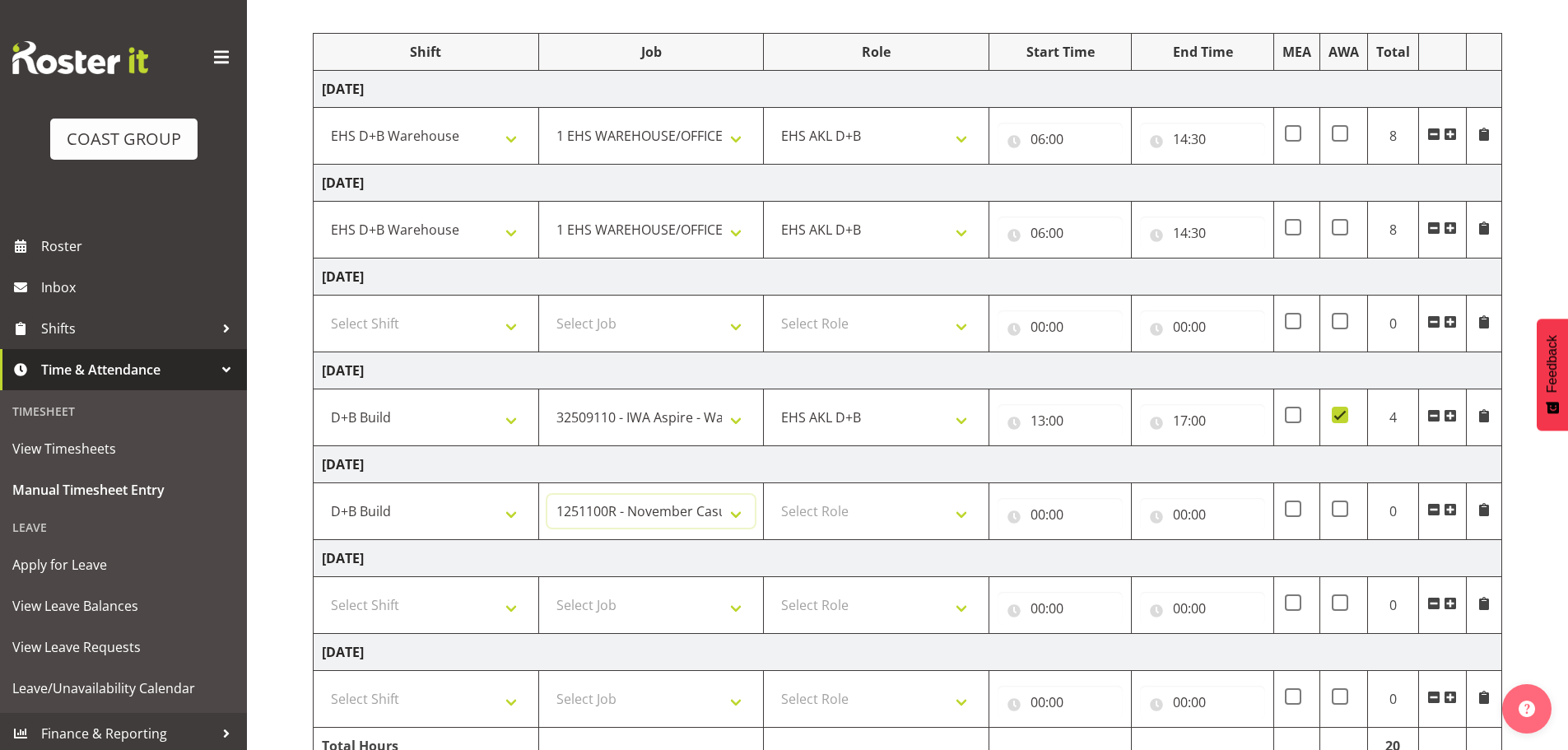
scroll to position [271, 0]
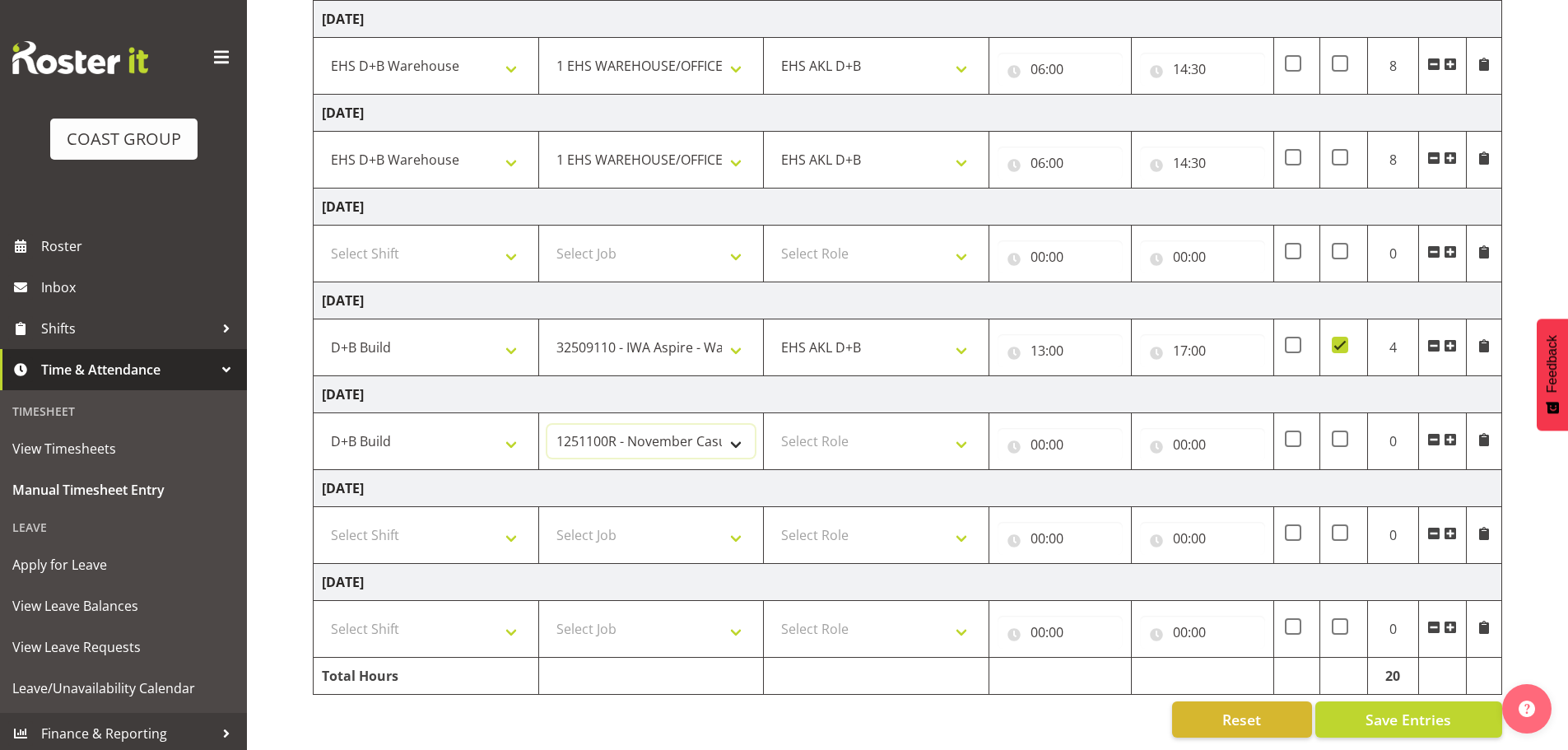
click at [694, 425] on select "1 Carlton Events 1 Carlton Hamilton 1 Carlton Wellington 1 EHS WAREHOUSE/OFFICE…" at bounding box center [652, 441] width 208 height 33
click at [548, 425] on select "1 Carlton Events 1 Carlton Hamilton 1 Carlton Wellington 1 EHS WAREHOUSE/OFFICE…" at bounding box center [652, 441] width 208 height 33
click at [670, 426] on select "1 Carlton Events 1 Carlton Hamilton 1 Carlton Wellington 1 EHS WAREHOUSE/OFFICE…" at bounding box center [652, 441] width 208 height 33
select select "9028"
click at [548, 425] on select "1 Carlton Events 1 Carlton Hamilton 1 Carlton Wellington 1 EHS WAREHOUSE/OFFICE…" at bounding box center [652, 441] width 208 height 33
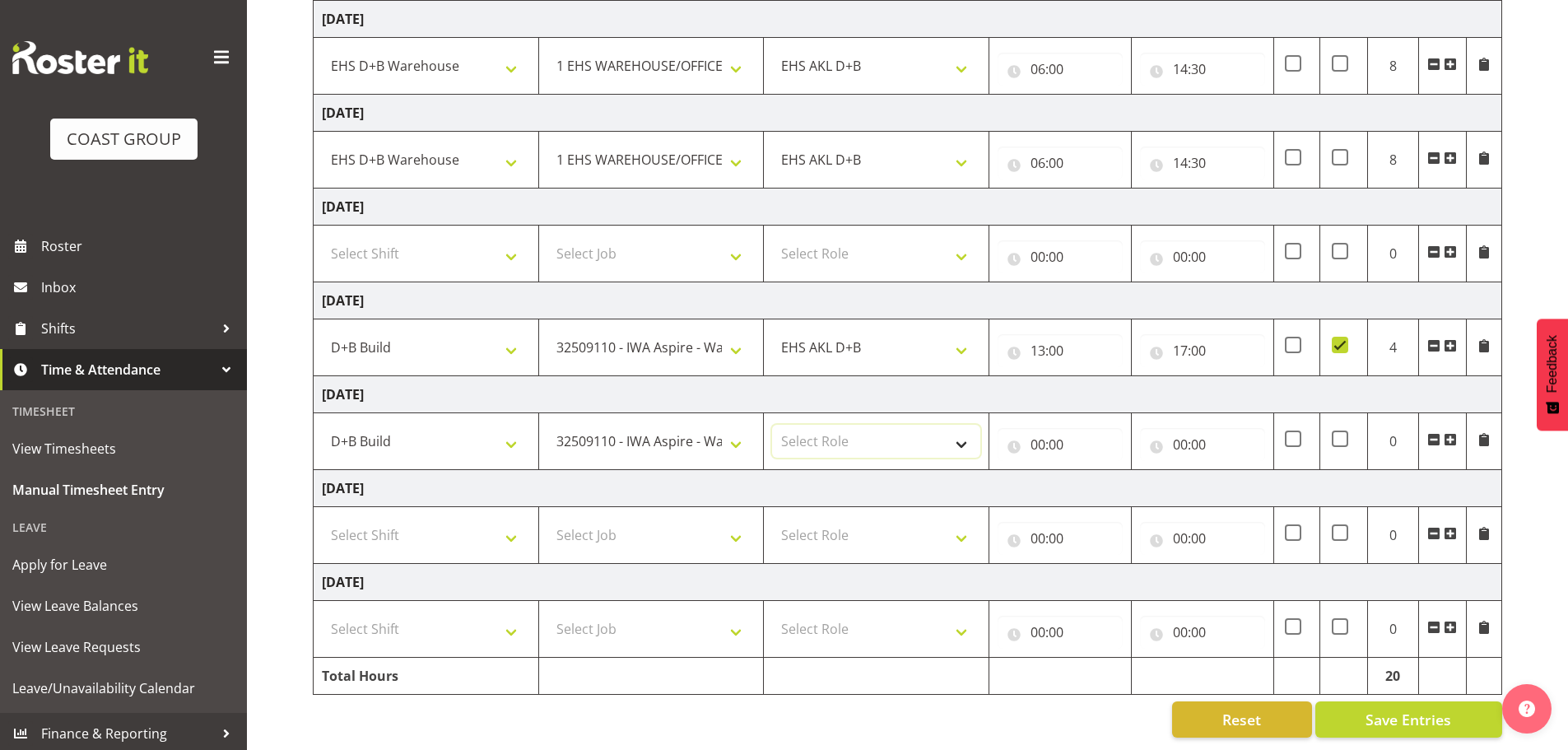
click at [822, 435] on select "Select Role EHS AKL D+B" at bounding box center [876, 441] width 208 height 33
select select "194"
click at [772, 425] on select "Select Role EHS AKL D+B" at bounding box center [876, 441] width 208 height 33
click at [1073, 428] on input "00:00" at bounding box center [1060, 444] width 125 height 33
click at [1105, 476] on select "00 01 02 03 04 05 06 07 08 09 10 11 12 13 14 15 16 17 18 19 20 21 22 23" at bounding box center [1110, 487] width 37 height 33
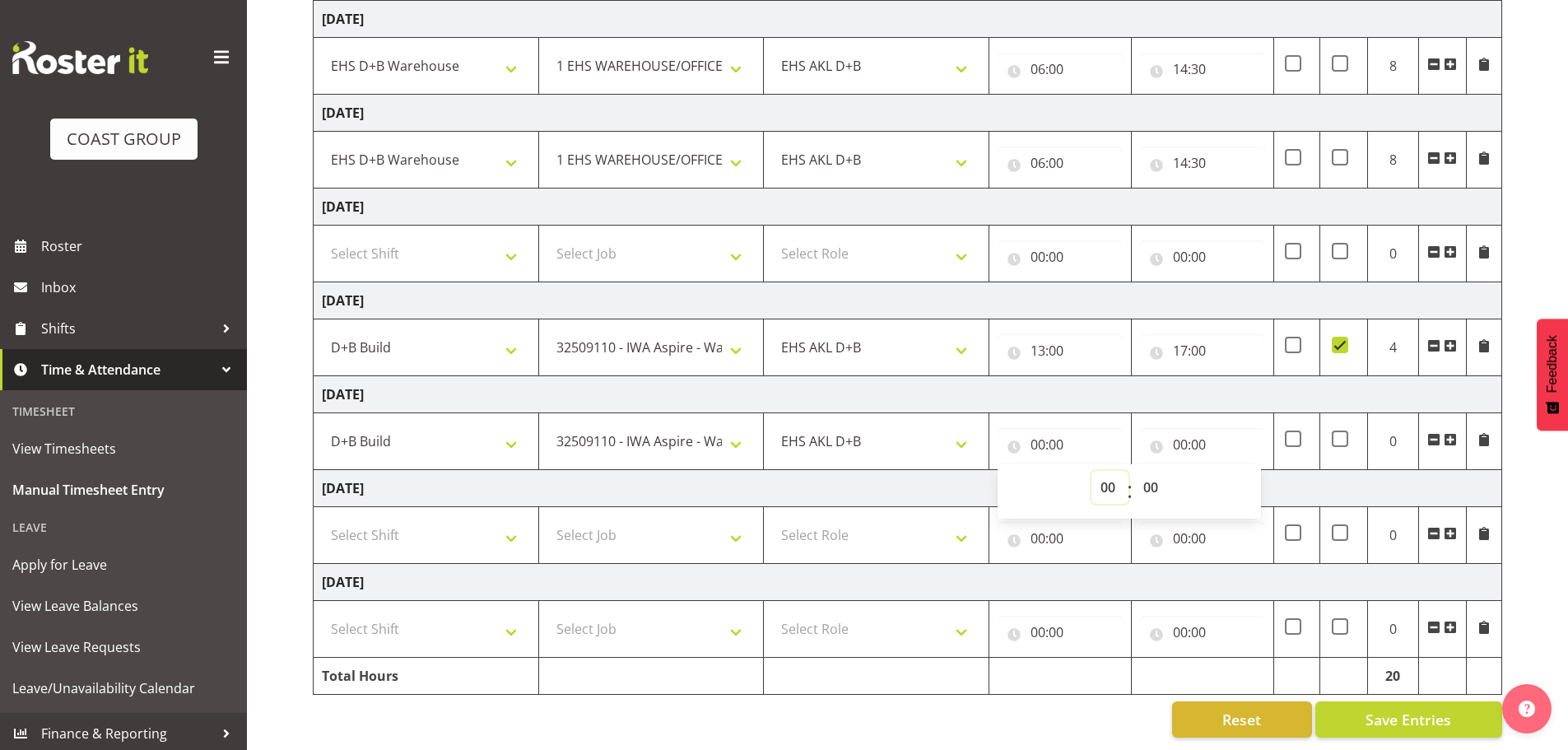
select select "6"
click at [1091, 471] on select "00 01 02 03 04 05 06 07 08 09 10 11 12 13 14 15 16 17 18 19 20 21 22 23" at bounding box center [1110, 487] width 37 height 33
type input "06:00"
click at [1194, 429] on input "00:00" at bounding box center [1202, 444] width 125 height 33
click at [1246, 480] on select "00 01 02 03 04 05 06 07 08 09 10 11 12 13 14 15 16 17 18 19 20 21 22 23" at bounding box center [1253, 487] width 37 height 33
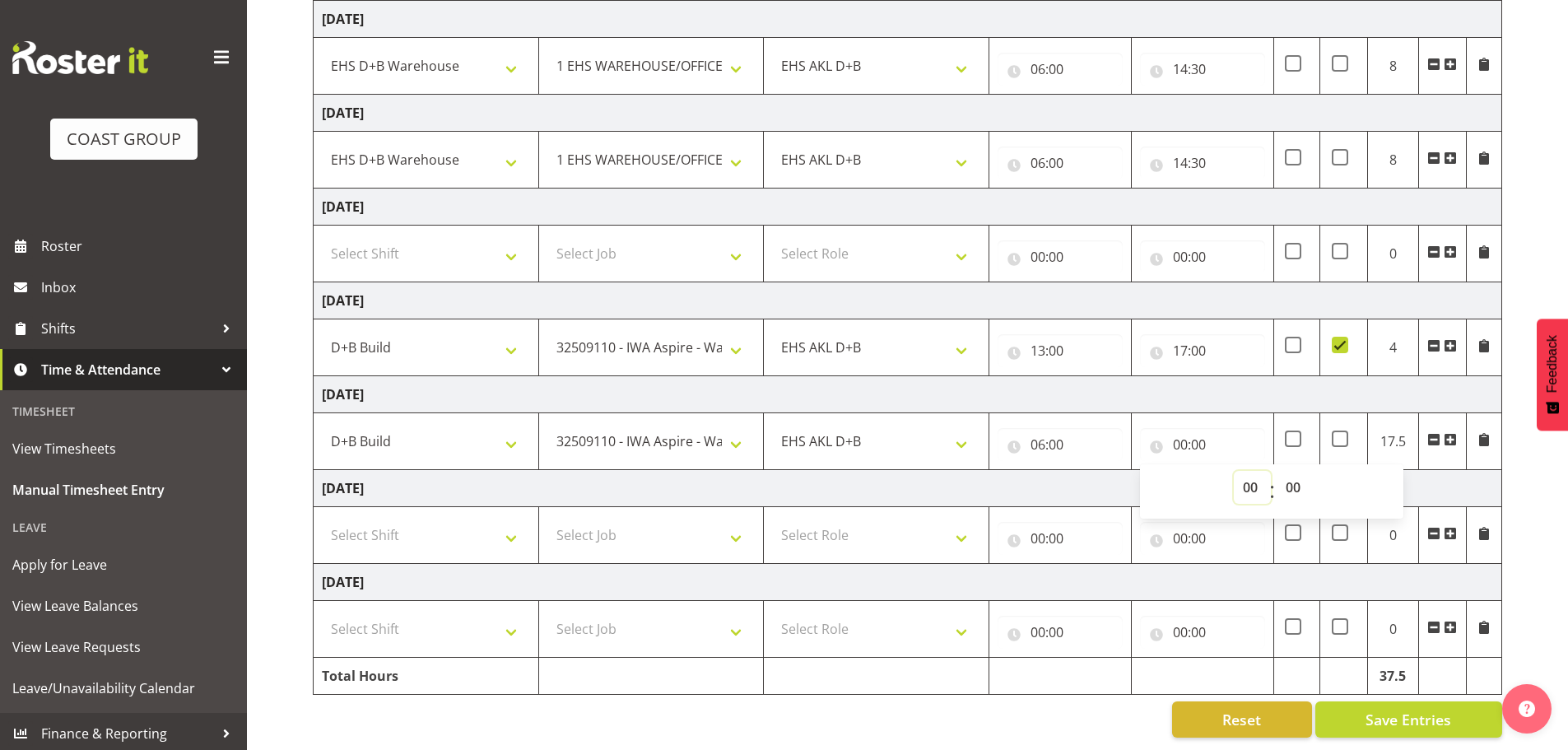
select select "18"
click at [1234, 471] on select "00 01 02 03 04 05 06 07 08 09 10 11 12 13 14 15 16 17 18 19 20 21 22 23" at bounding box center [1253, 487] width 37 height 33
type input "18:00"
click at [1296, 474] on select "00 01 02 03 04 05 06 07 08 09 10 11 12 13 14 15 16 17 18 19 20 21 22 23 24 25 2…" at bounding box center [1296, 487] width 37 height 33
select select "30"
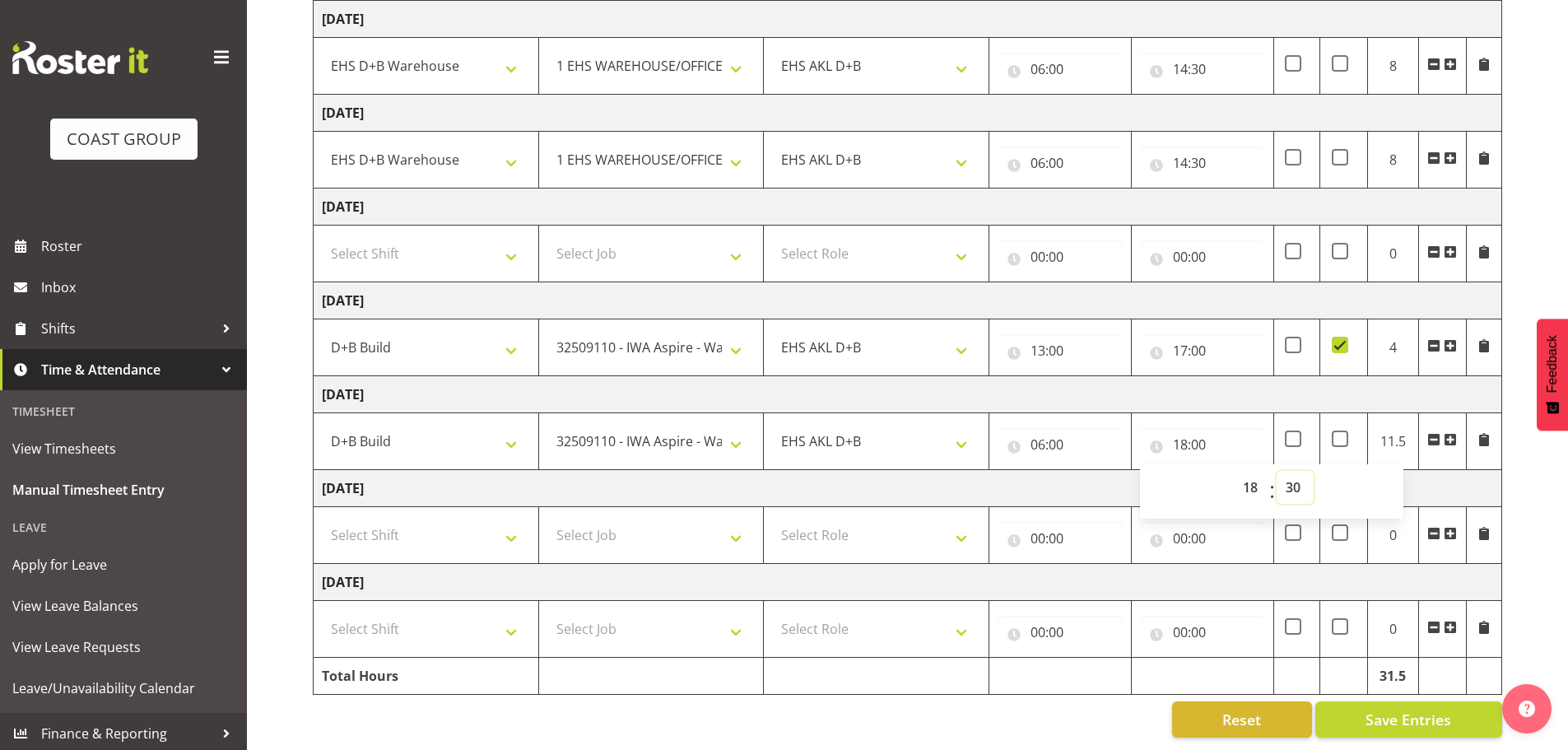
click at [1277, 471] on select "00 01 02 03 04 05 06 07 08 09 10 11 12 13 14 15 16 17 18 19 20 21 22 23 24 25 2…" at bounding box center [1296, 487] width 37 height 33
type input "18:30"
click at [1291, 383] on td "Sunday 28th September 2025" at bounding box center [908, 395] width 1189 height 37
click at [1345, 431] on span at bounding box center [1340, 439] width 17 height 17
click at [1343, 434] on input "checkbox" at bounding box center [1338, 440] width 11 height 11
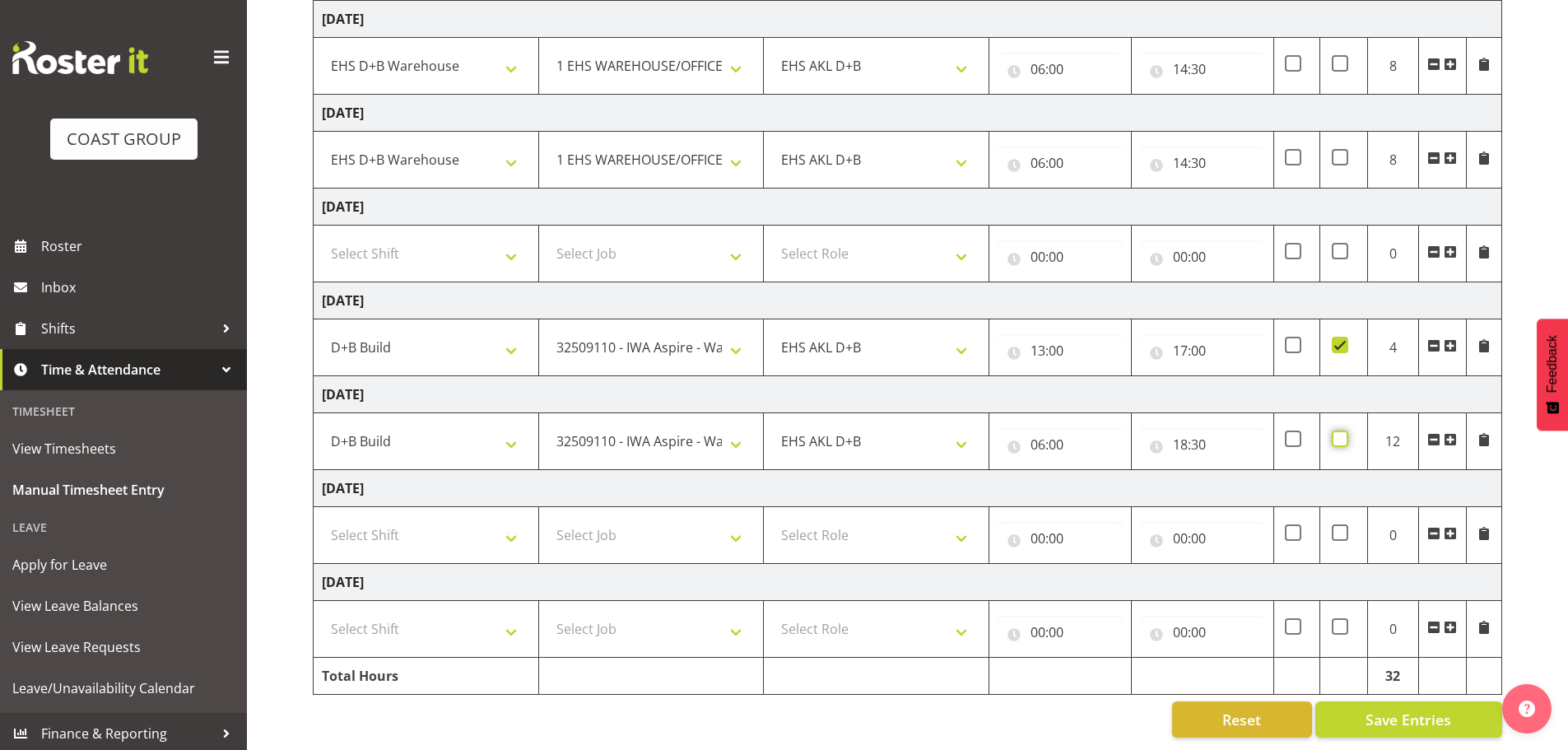
checkbox input "true"
click at [440, 524] on select "Select Shift D+B @ HiNZ D+B Build D+B Build NZACA D+B Build Tech Day OCT 24 D+B…" at bounding box center [426, 535] width 208 height 33
select select "24997"
click at [322, 519] on select "Select Shift D+B @ HiNZ D+B Build D+B Build NZACA D+B Build Tech Day OCT 24 D+B…" at bounding box center [426, 535] width 208 height 33
click at [664, 524] on select "Select Job 1 Carlton Events 1 Carlton Hamilton 1 Carlton Wellington 1 EHS WAREH…" at bounding box center [652, 535] width 208 height 33
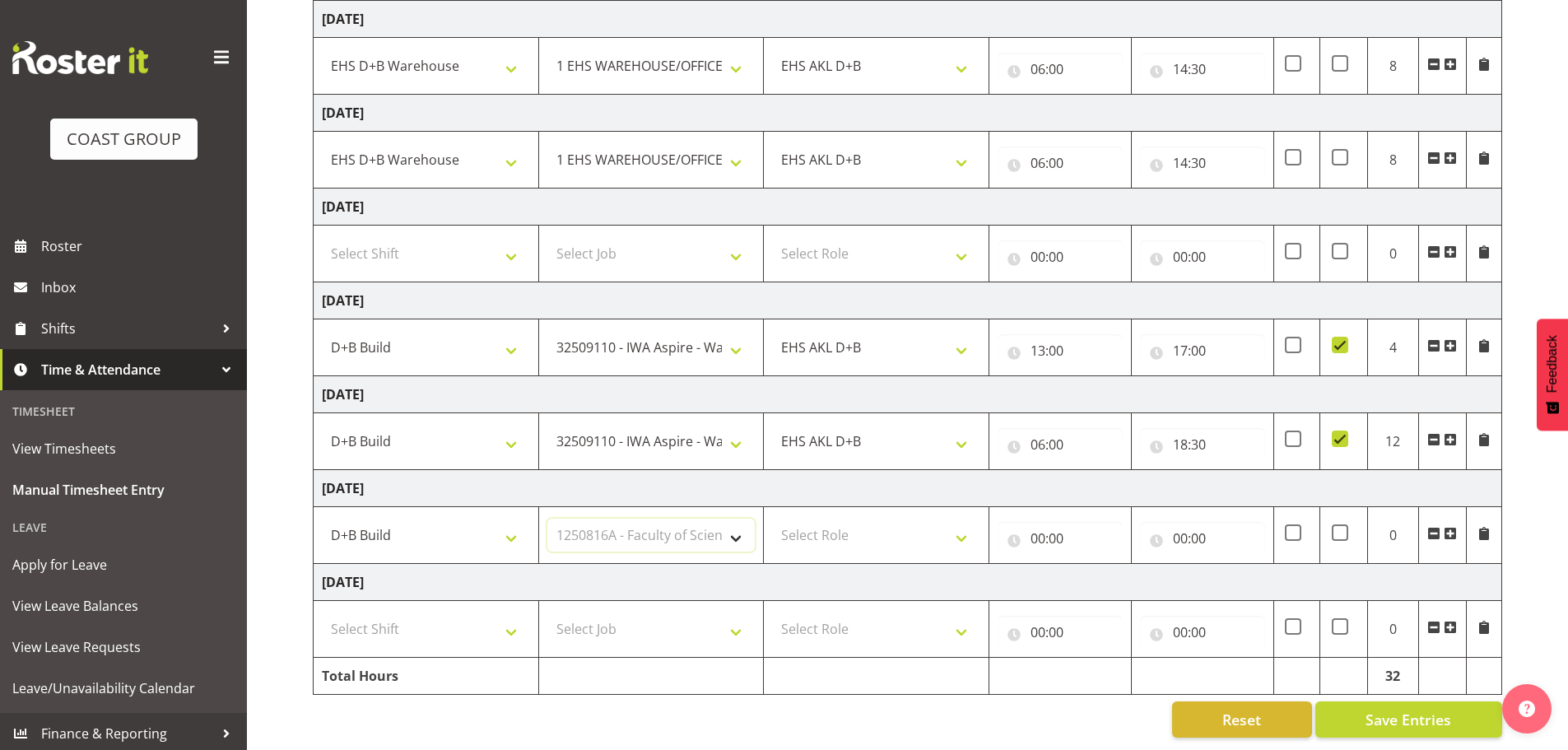
click at [548, 519] on select "Select Job 1 Carlton Events 1 Carlton Hamilton 1 Carlton Wellington 1 EHS WAREH…" at bounding box center [652, 535] width 208 height 33
click at [638, 530] on select "1 Carlton Events 1 Carlton Hamilton 1 Carlton Wellington 1 EHS WAREHOUSE/OFFICE…" at bounding box center [652, 535] width 208 height 33
click at [548, 519] on select "1 Carlton Events 1 Carlton Hamilton 1 Carlton Wellington 1 EHS WAREHOUSE/OFFICE…" at bounding box center [652, 535] width 208 height 33
click at [634, 519] on select "1 Carlton Events 1 Carlton Hamilton 1 Carlton Wellington 1 EHS WAREHOUSE/OFFICE…" at bounding box center [652, 535] width 208 height 33
select select "9028"
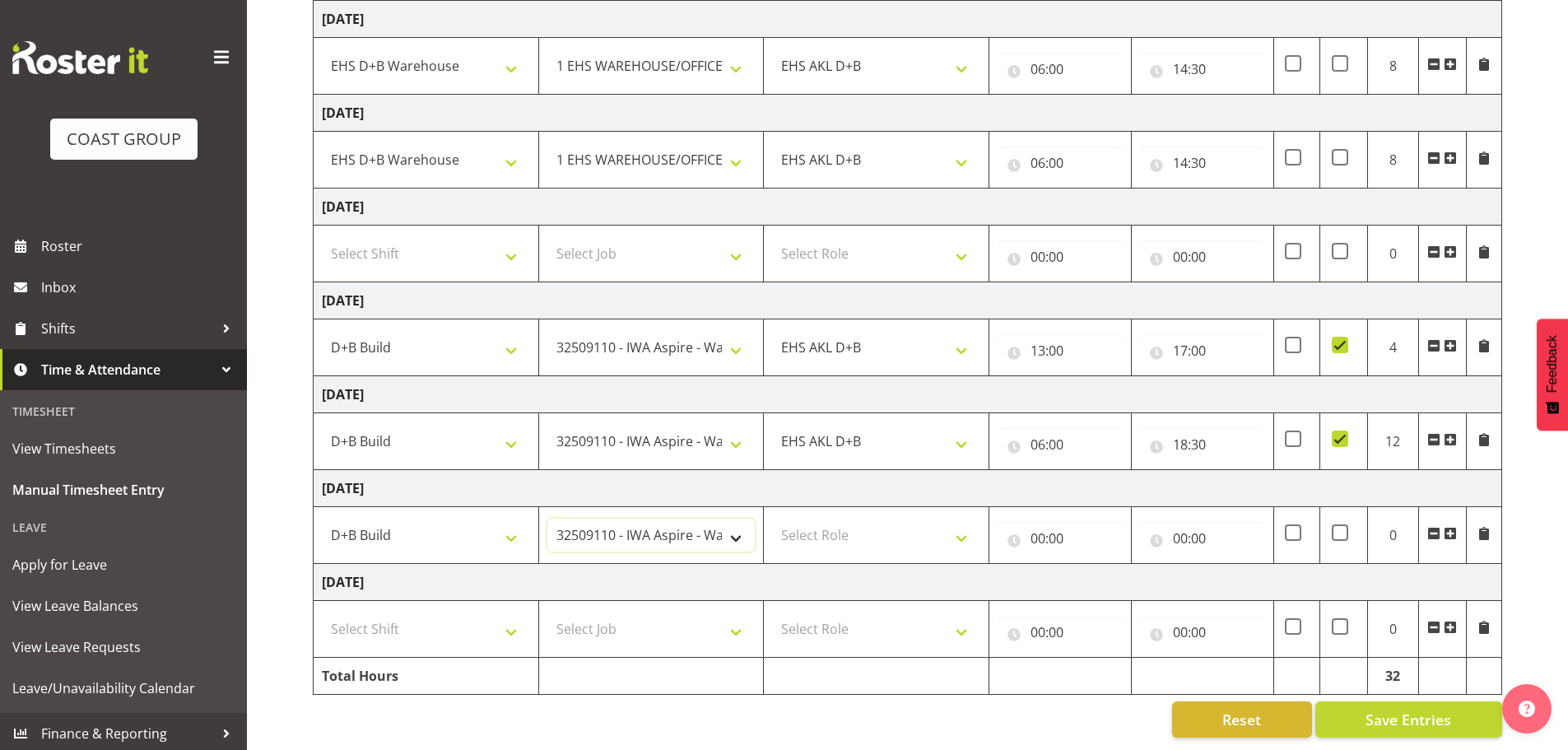
click at [548, 519] on select "1 Carlton Events 1 Carlton Hamilton 1 Carlton Wellington 1 EHS WAREHOUSE/OFFICE…" at bounding box center [652, 535] width 208 height 33
click at [892, 519] on select "Select Role EHS AKL D+B" at bounding box center [876, 535] width 208 height 33
select select "194"
click at [772, 519] on select "Select Role EHS AKL D+B" at bounding box center [876, 535] width 208 height 33
click at [1057, 523] on input "00:00" at bounding box center [1060, 538] width 125 height 33
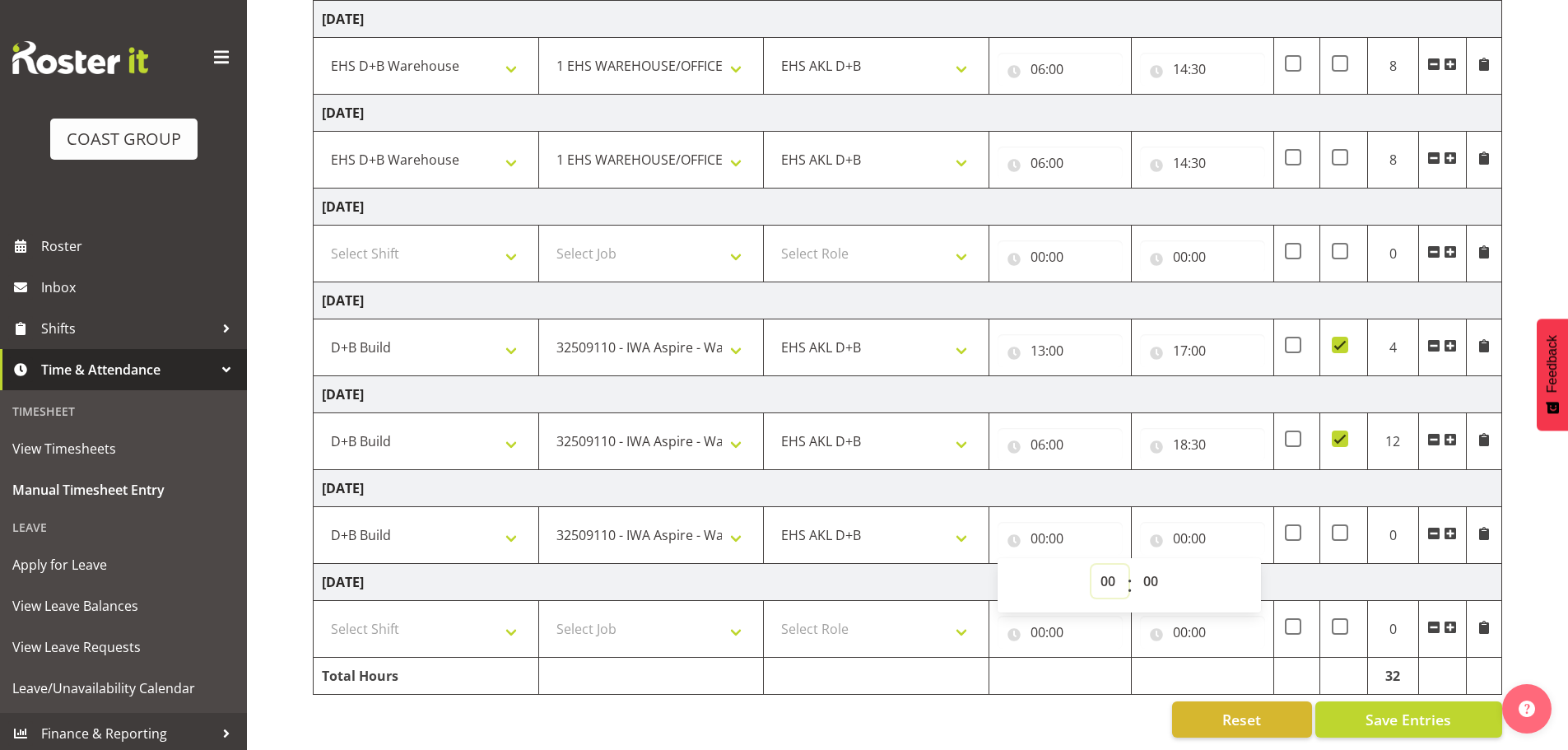
click at [1105, 565] on select "00 01 02 03 04 05 06 07 08 09 10 11 12 13 14 15 16 17 18 19 20 21 22 23" at bounding box center [1110, 581] width 37 height 33
select select "6"
click at [1091, 565] on select "00 01 02 03 04 05 06 07 08 09 10 11 12 13 14 15 16 17 18 19 20 21 22 23" at bounding box center [1110, 581] width 37 height 33
type input "06:00"
click at [1193, 522] on input "00:00" at bounding box center [1202, 538] width 125 height 33
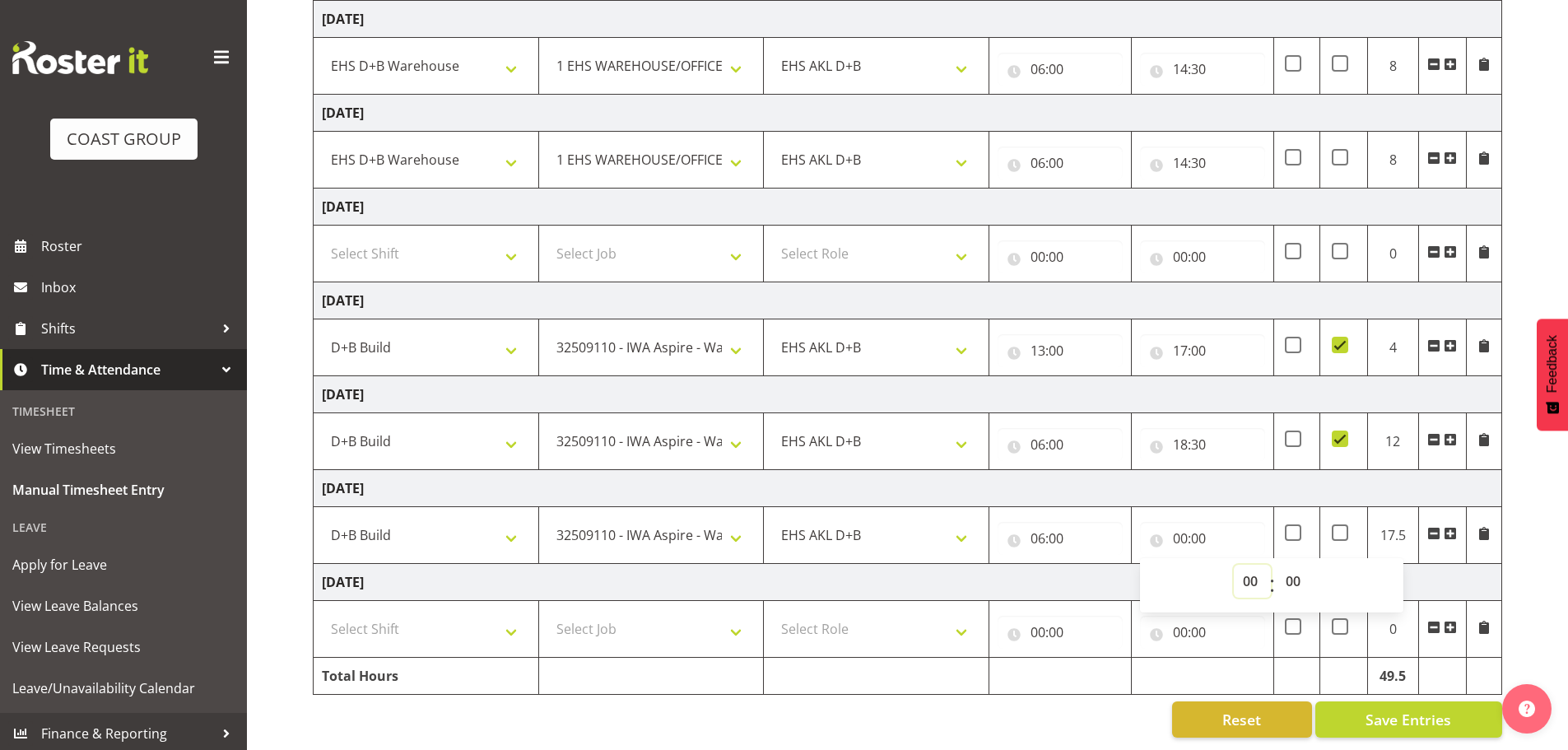
click at [1250, 572] on select "00 01 02 03 04 05 06 07 08 09 10 11 12 13 14 15 16 17 18 19 20 21 22 23" at bounding box center [1253, 581] width 37 height 33
select select "17"
click at [1234, 565] on select "00 01 02 03 04 05 06 07 08 09 10 11 12 13 14 15 16 17 18 19 20 21 22 23" at bounding box center [1253, 581] width 37 height 33
type input "17:00"
click at [1294, 571] on select "00 01 02 03 04 05 06 07 08 09 10 11 12 13 14 15 16 17 18 19 20 21 22 23 24 25 2…" at bounding box center [1296, 581] width 37 height 33
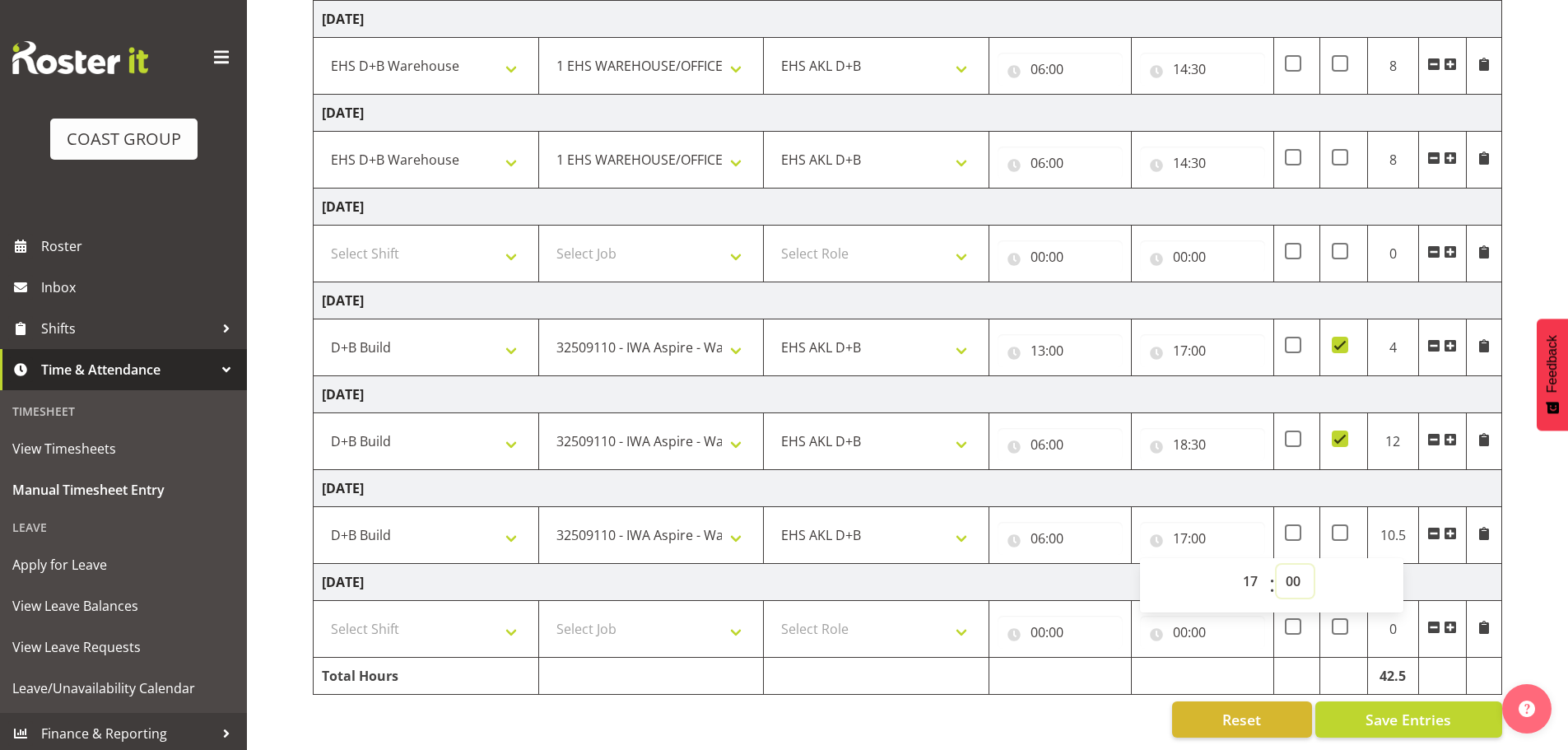
select select "30"
click at [1277, 565] on select "00 01 02 03 04 05 06 07 08 09 10 11 12 13 14 15 16 17 18 19 20 21 22 23 24 25 2…" at bounding box center [1296, 581] width 37 height 33
type input "17:30"
click at [1238, 480] on td "Monday 29th September 2025" at bounding box center [908, 489] width 1189 height 37
click at [1296, 525] on span at bounding box center [1293, 533] width 17 height 17
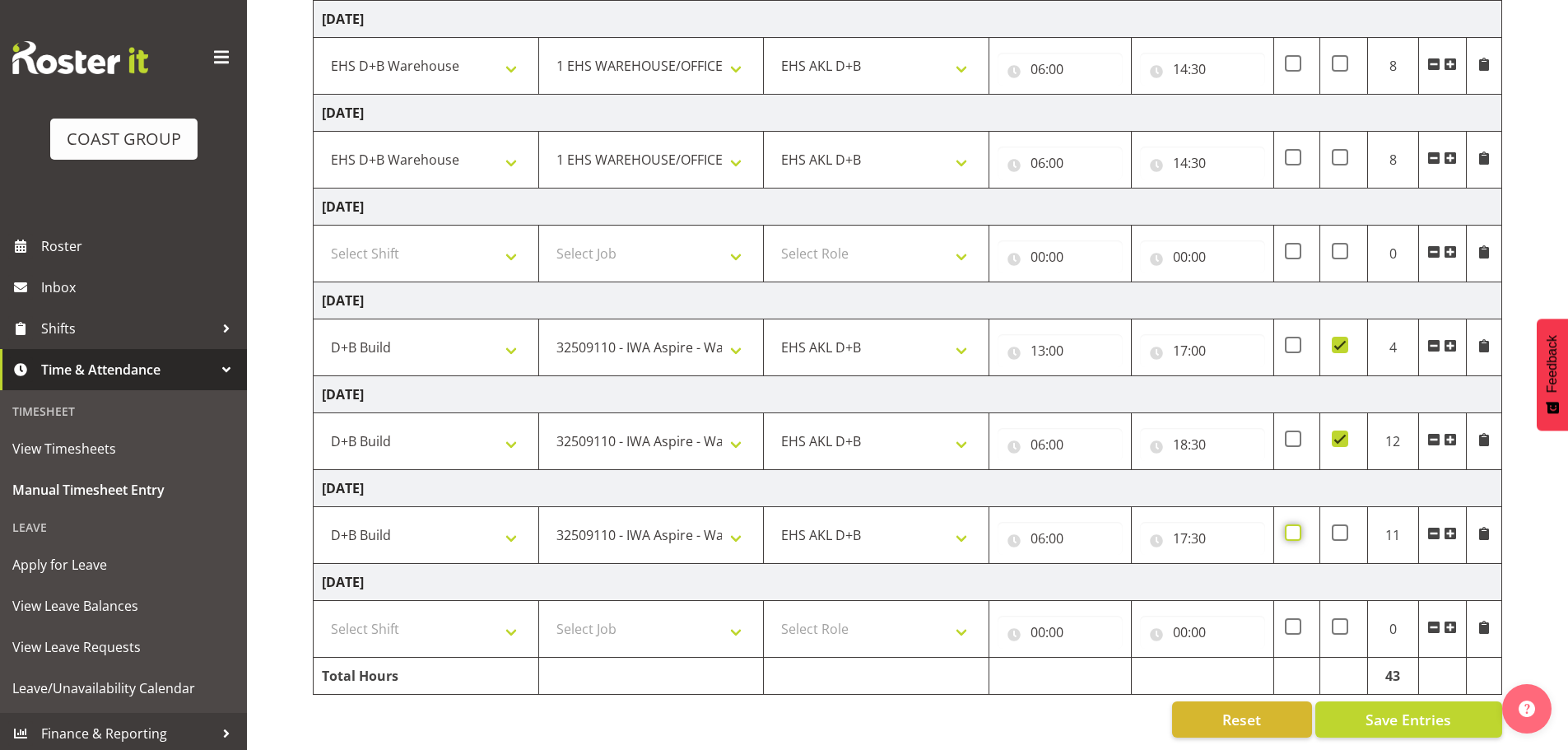
click at [1296, 528] on input "checkbox" at bounding box center [1291, 533] width 11 height 11
checkbox input "true"
click at [418, 616] on select "Select Shift D+B @ HiNZ D+B Build D+B Build NZACA D+B Build Tech Day OCT 24 D+B…" at bounding box center [426, 629] width 208 height 33
select select "1352"
click at [322, 613] on select "Select Shift D+B @ HiNZ D+B Build D+B Build NZACA D+B Build Tech Day OCT 24 D+B…" at bounding box center [426, 629] width 208 height 33
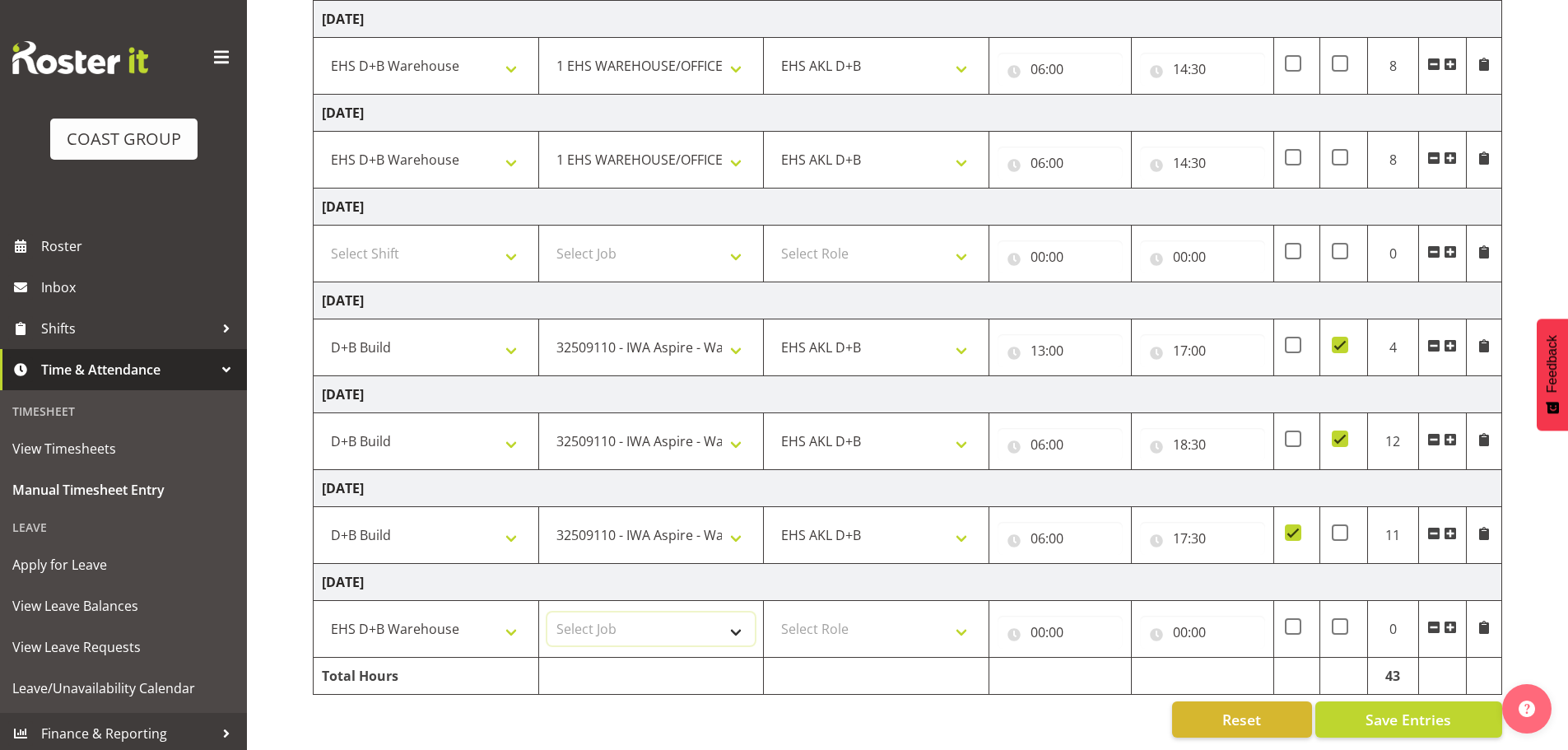
click at [656, 613] on select "Select Job 1 Carlton Events 1 Carlton Hamilton 1 Carlton Wellington 1 EHS WAREH…" at bounding box center [652, 629] width 208 height 33
select select "69"
click at [548, 613] on select "Select Job 1 Carlton Events 1 Carlton Hamilton 1 Carlton Wellington 1 EHS WAREH…" at bounding box center [652, 629] width 208 height 33
click at [870, 613] on select "Select Role EHS AKL D+B" at bounding box center [876, 629] width 208 height 33
select select "194"
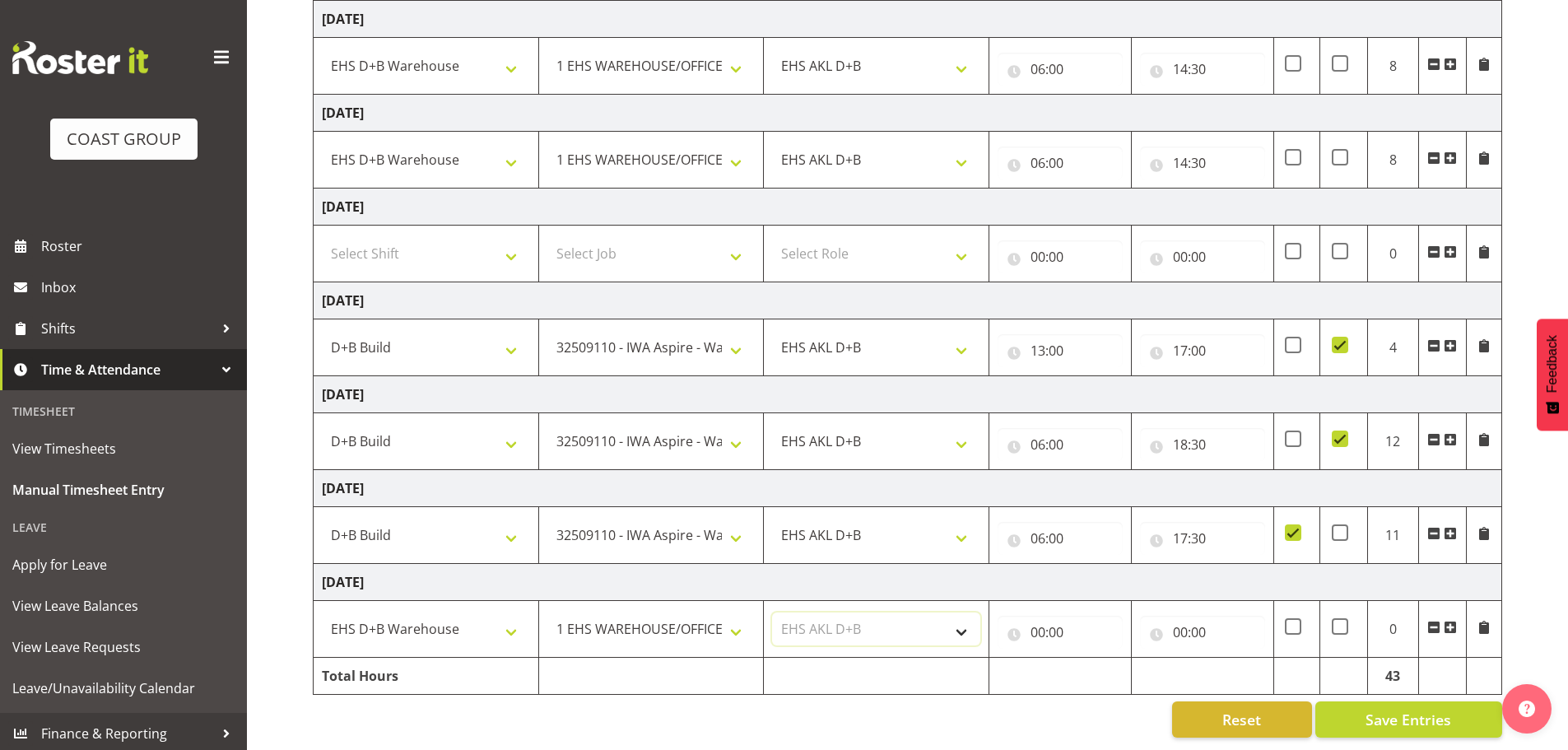
click at [772, 613] on select "Select Role EHS AKL D+B" at bounding box center [876, 629] width 208 height 33
click at [1079, 616] on input "00:00" at bounding box center [1060, 632] width 125 height 33
click at [1102, 661] on select "00 01 02 03 04 05 06 07 08 09 10 11 12 13 14 15 16 17 18 19 20 21 22 23" at bounding box center [1110, 675] width 37 height 33
select select "6"
click at [1091, 659] on select "00 01 02 03 04 05 06 07 08 09 10 11 12 13 14 15 16 17 18 19 20 21 22 23" at bounding box center [1110, 675] width 37 height 33
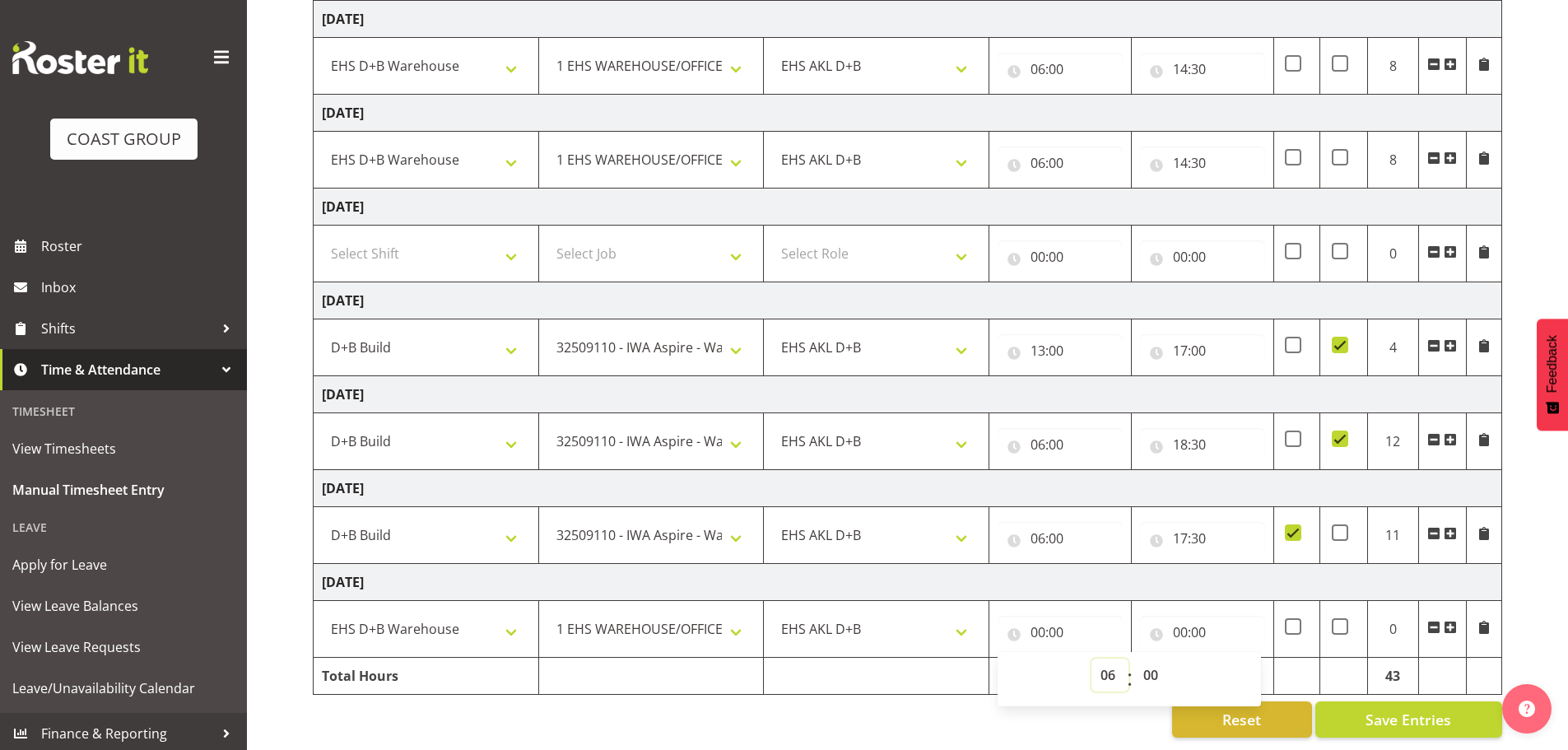
type input "06:00"
click at [1201, 620] on input "00:00" at bounding box center [1202, 632] width 125 height 33
click at [1250, 659] on select "00 01 02 03 04 05 06 07 08 09 10 11 12 13 14 15 16 17 18 19 20 21 22 23" at bounding box center [1253, 675] width 37 height 33
select select "14"
click at [1234, 659] on select "00 01 02 03 04 05 06 07 08 09 10 11 12 13 14 15 16 17 18 19 20 21 22 23" at bounding box center [1253, 675] width 37 height 33
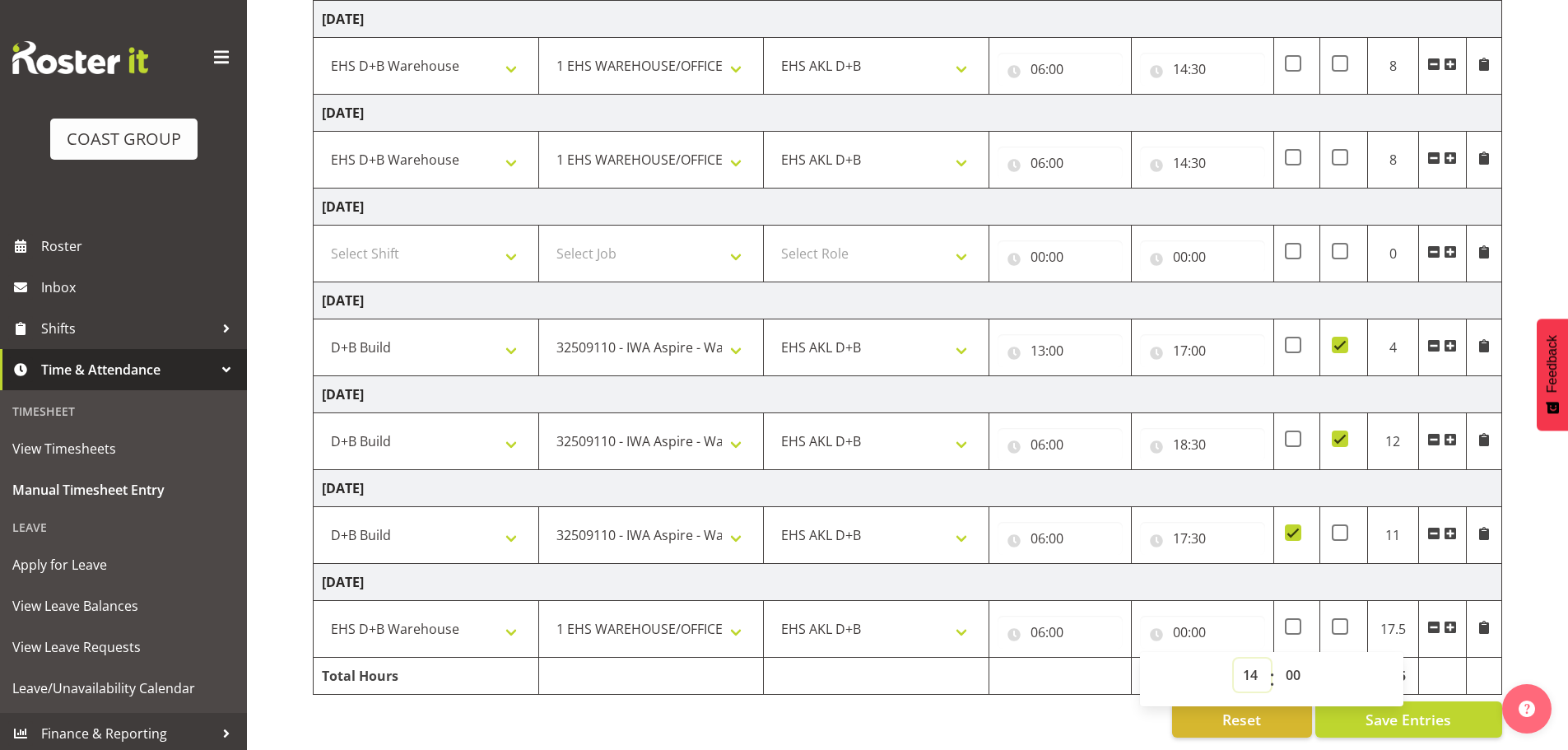
type input "14:00"
click at [1301, 661] on select "00 01 02 03 04 05 06 07 08 09 10 11 12 13 14 15 16 17 18 19 20 21 22 23 24 25 2…" at bounding box center [1296, 675] width 37 height 33
select select "30"
click at [1277, 659] on select "00 01 02 03 04 05 06 07 08 09 10 11 12 13 14 15 16 17 18 19 20 21 22 23 24 25 2…" at bounding box center [1296, 675] width 37 height 33
type input "14:30"
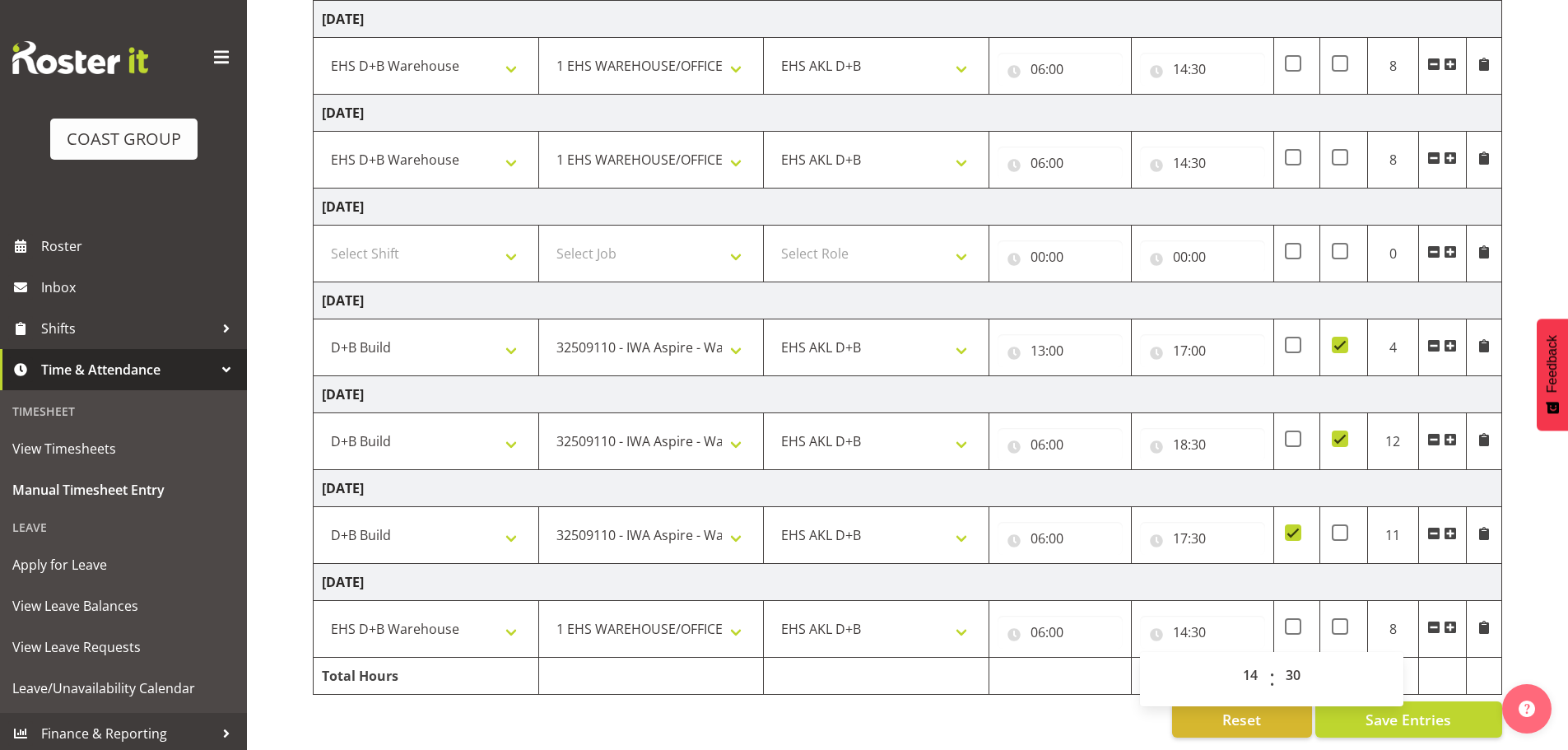
click at [1212, 581] on td "Tuesday 30th September 2025" at bounding box center [908, 583] width 1189 height 37
click at [1422, 709] on span "Save Entries" at bounding box center [1409, 720] width 85 height 21
